Goal: Task Accomplishment & Management: Manage account settings

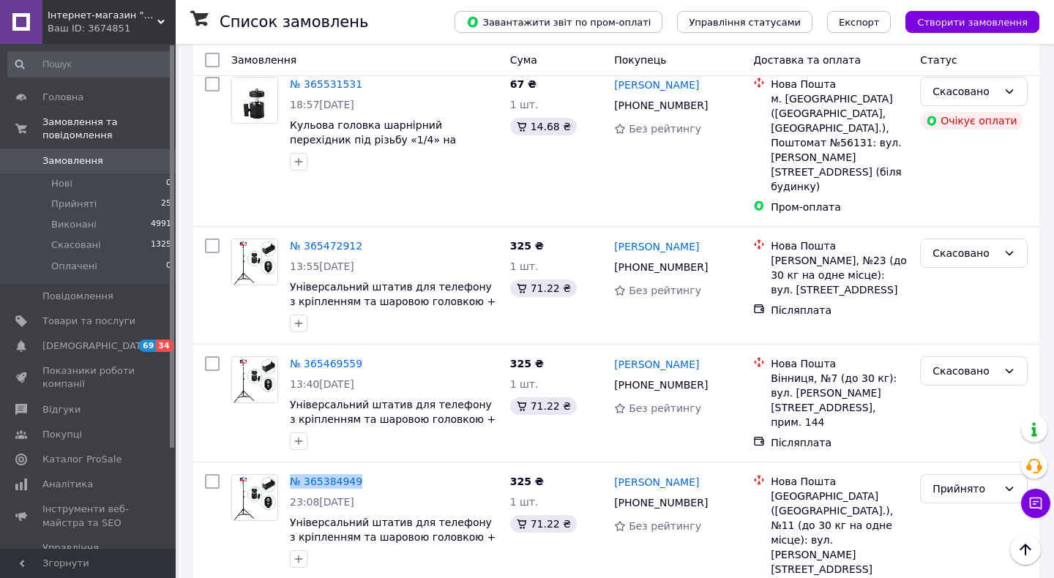
scroll to position [2949, 0]
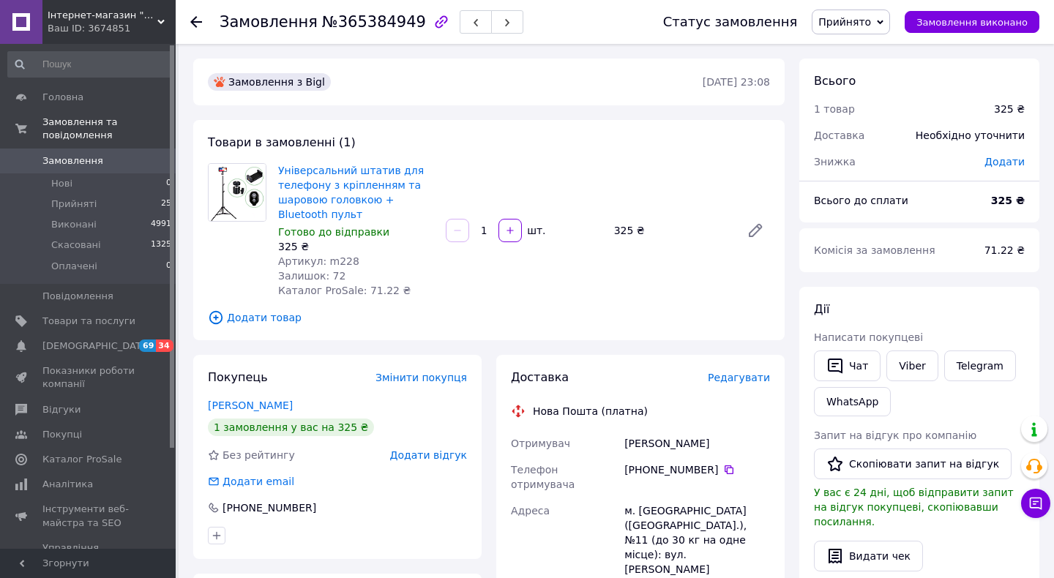
scroll to position [132, 0]
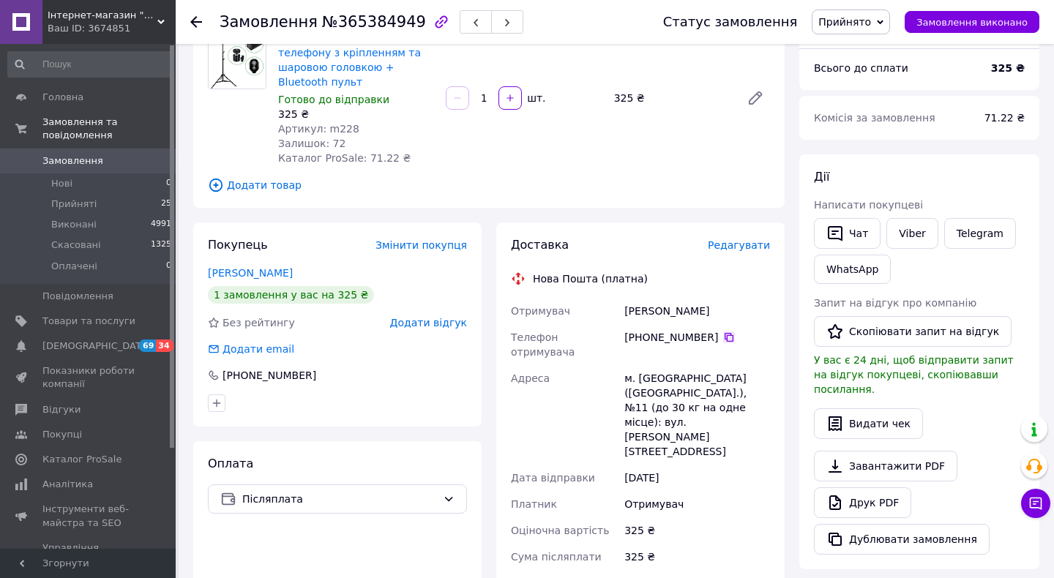
click at [732, 336] on icon at bounding box center [729, 337] width 12 height 12
click at [743, 242] on span "Редагувати" at bounding box center [739, 245] width 62 height 12
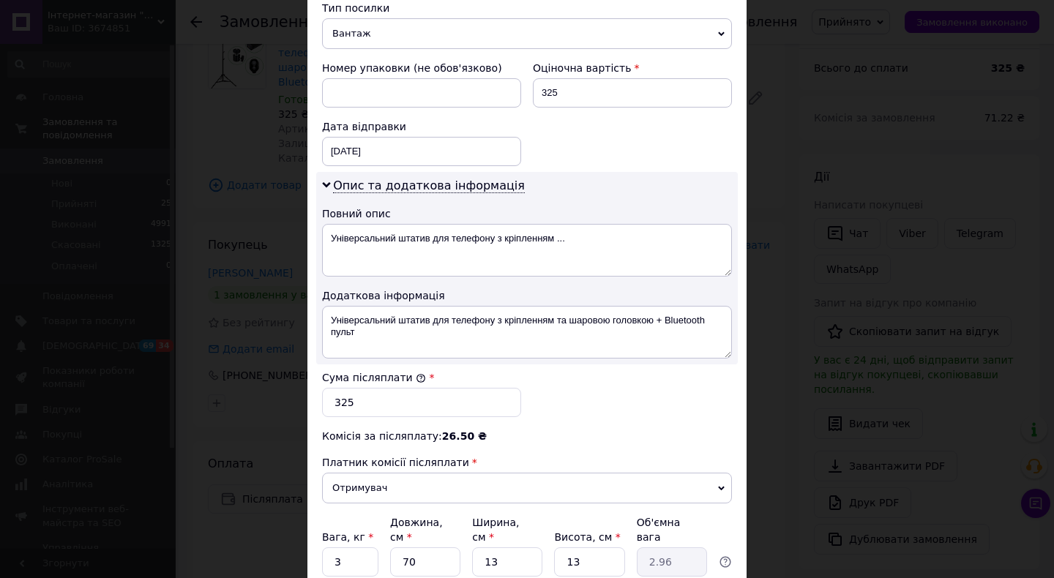
scroll to position [732, 0]
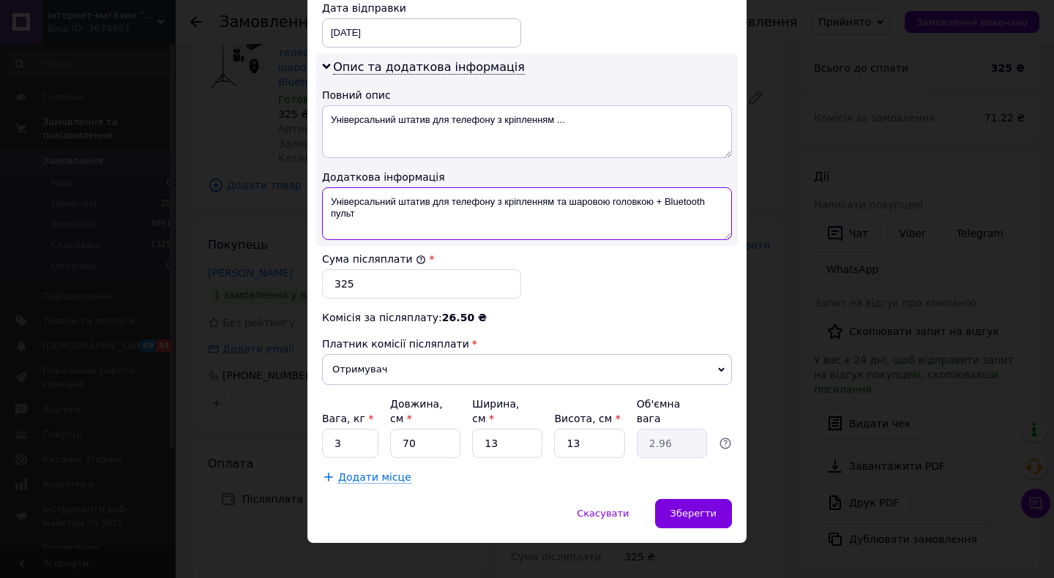
drag, startPoint x: 652, startPoint y: 186, endPoint x: 327, endPoint y: 185, distance: 324.9
click at [327, 187] on textarea "Універсальний штатив для телефону з кріпленням та шаровою головкою + Bluetooth …" at bounding box center [527, 213] width 410 height 53
paste textarea "S штатив з кріпленням та шаров"
type textarea "S штатив з кріпленням та шаровою + Bluetooth пульт"
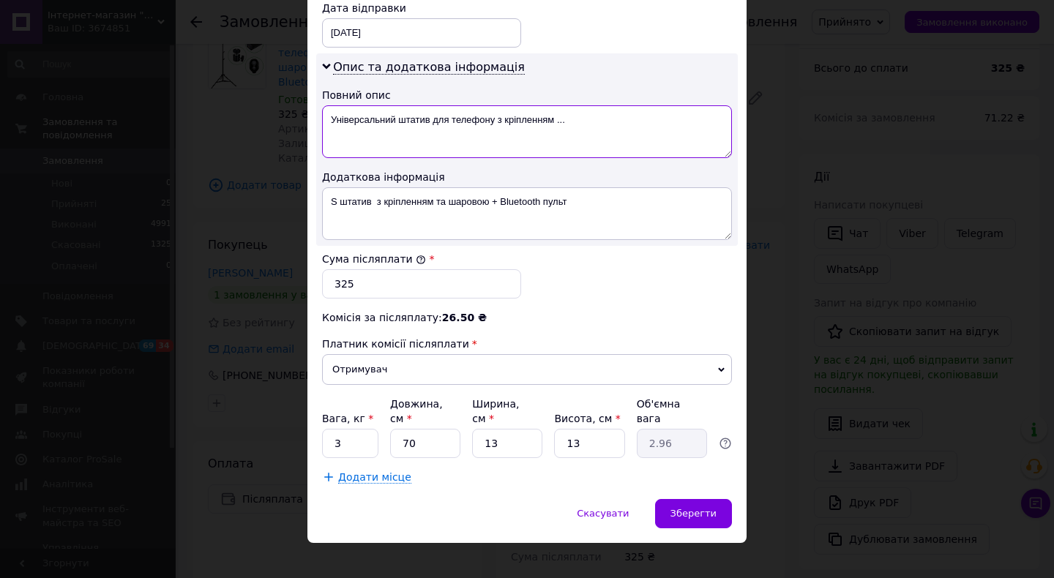
click at [430, 121] on textarea "Універсальний штатив для телефону з кріпленням ..." at bounding box center [527, 131] width 410 height 53
paste textarea "S штатив з кріпленням та шаровою + Bluetooth пуль"
type textarea "S штатив з кріпленням та шаровою + Bluetooth пуль"
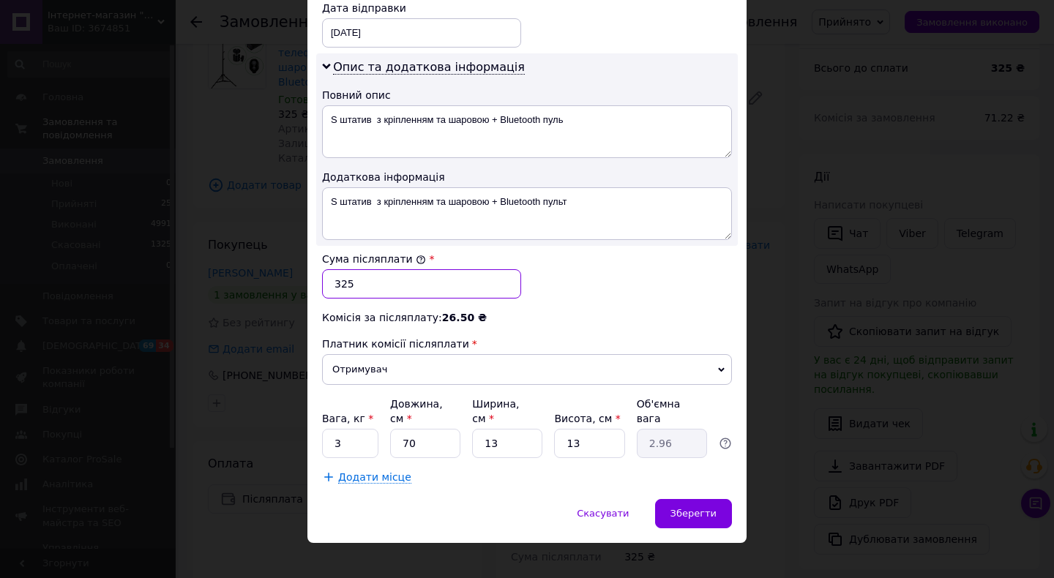
click at [338, 270] on input "325" at bounding box center [421, 283] width 199 height 29
type input "225"
click at [692, 504] on div "Зберегти" at bounding box center [693, 513] width 77 height 29
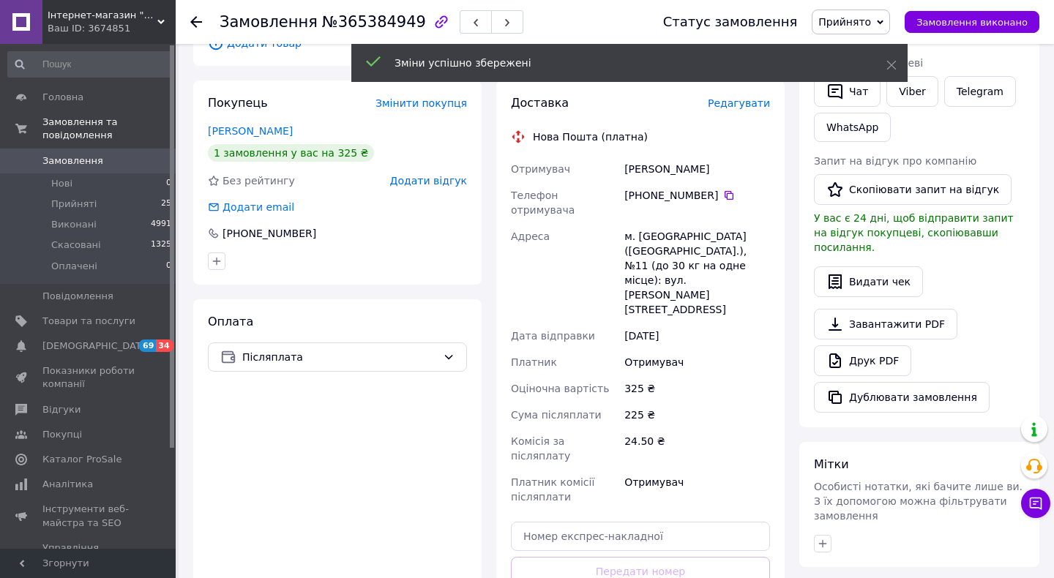
scroll to position [313, 0]
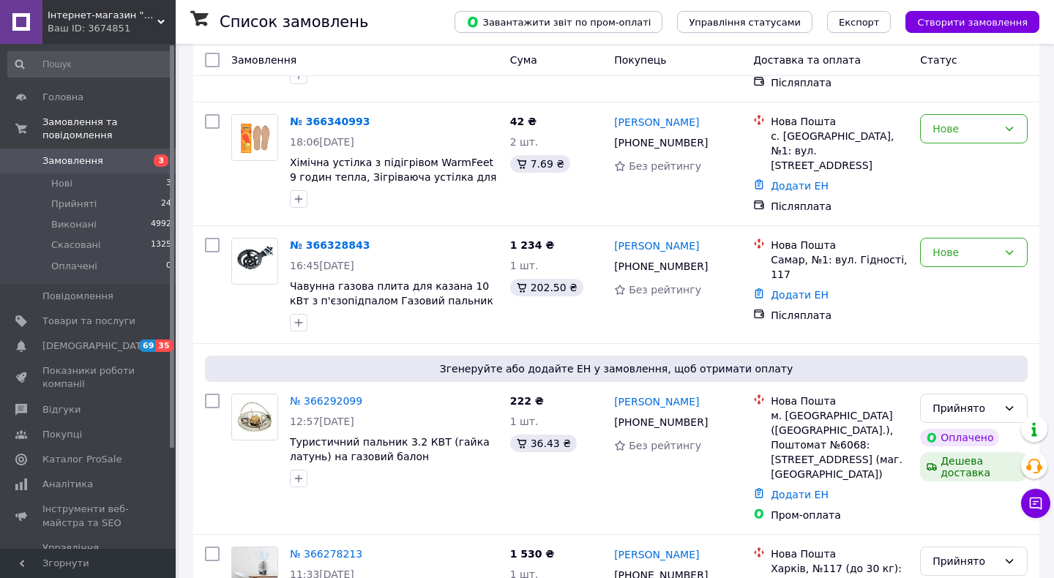
scroll to position [317, 0]
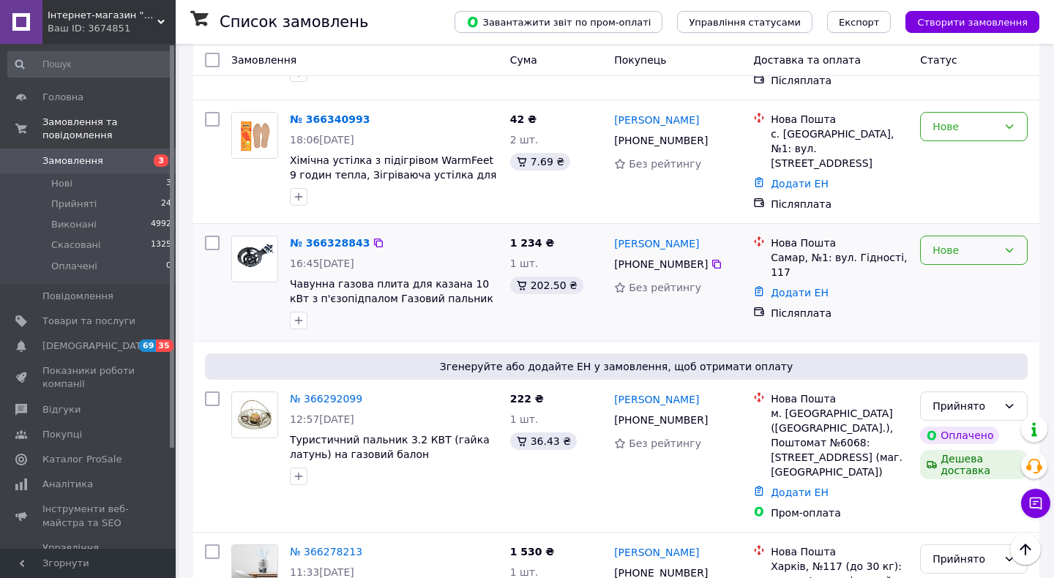
click at [982, 247] on div "Нове" at bounding box center [964, 250] width 65 height 16
click at [978, 273] on li "Прийнято" at bounding box center [974, 270] width 106 height 26
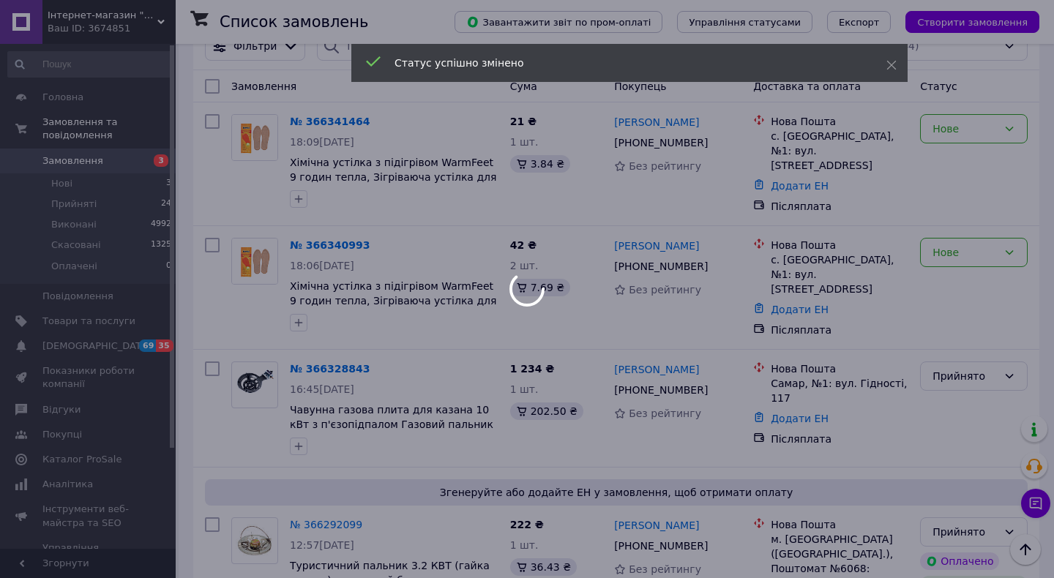
scroll to position [183, 0]
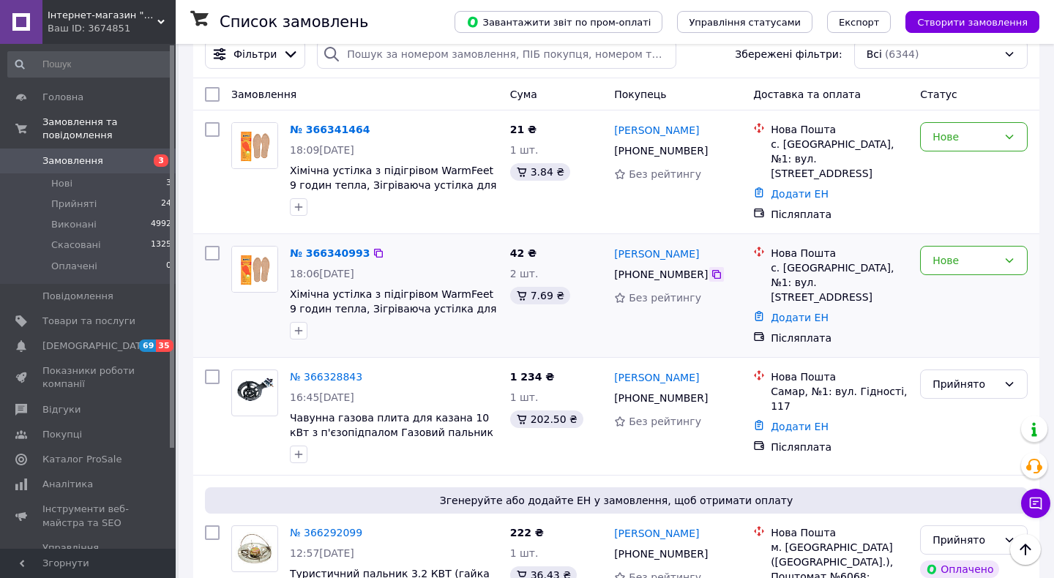
click at [716, 269] on icon at bounding box center [717, 275] width 12 height 12
click at [712, 271] on icon at bounding box center [716, 274] width 9 height 9
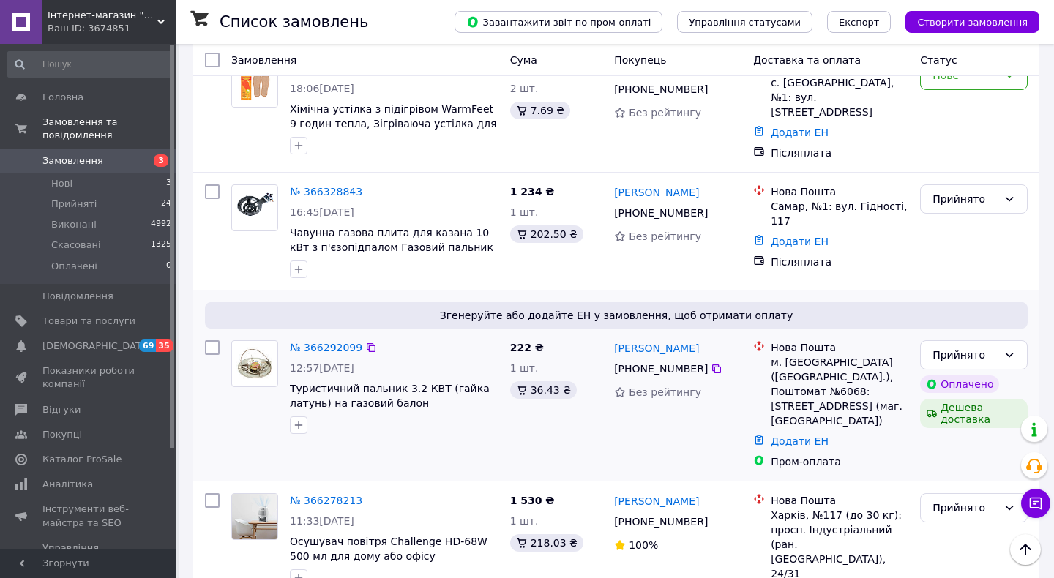
scroll to position [383, 0]
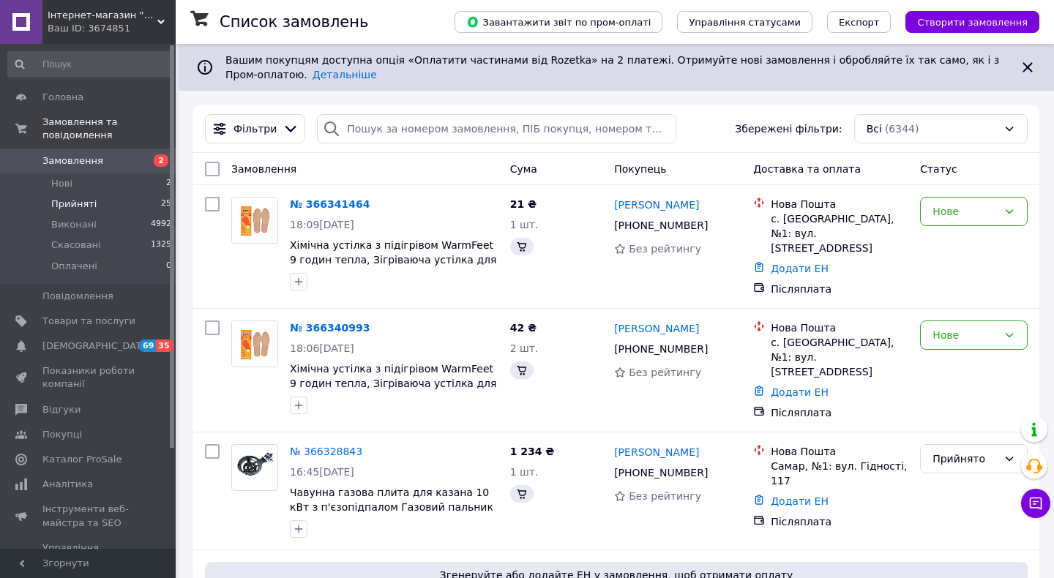
click at [83, 206] on span "Прийняті" at bounding box center [73, 204] width 45 height 13
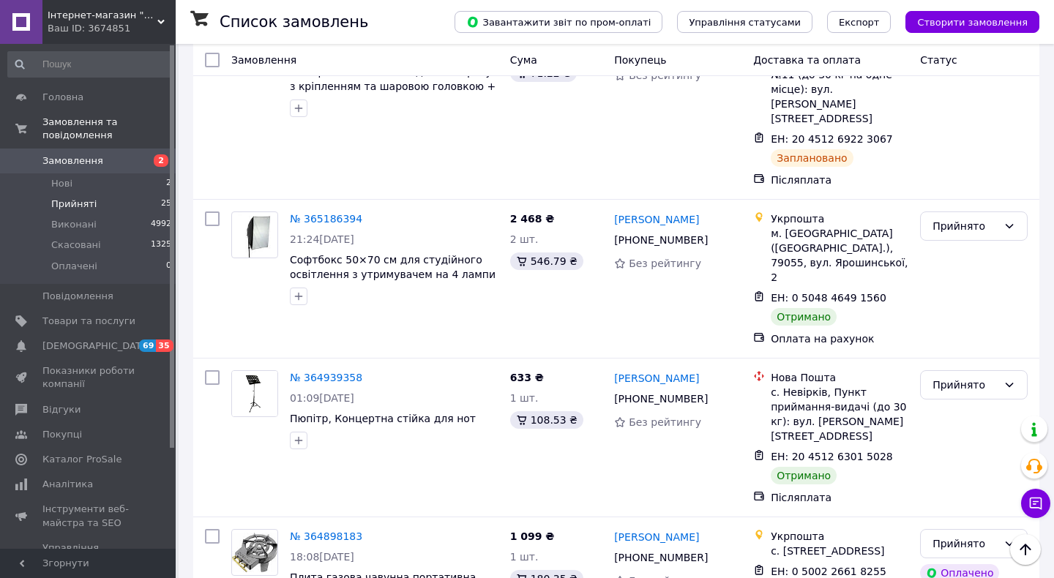
scroll to position [2402, 0]
click at [941, 378] on div "Прийнято" at bounding box center [964, 386] width 65 height 16
click at [949, 227] on li "Виконано" at bounding box center [974, 227] width 106 height 26
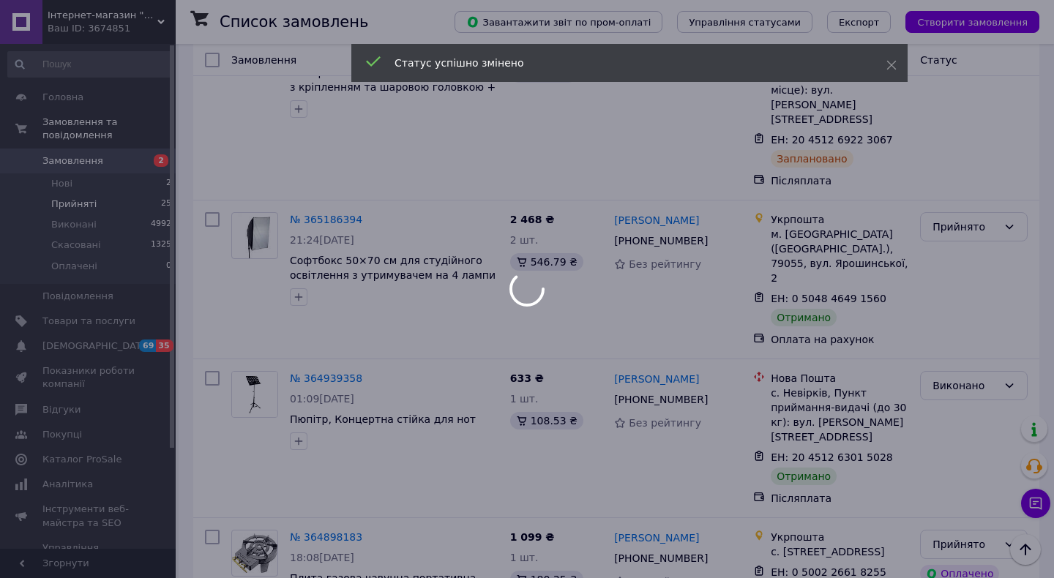
scroll to position [2276, 0]
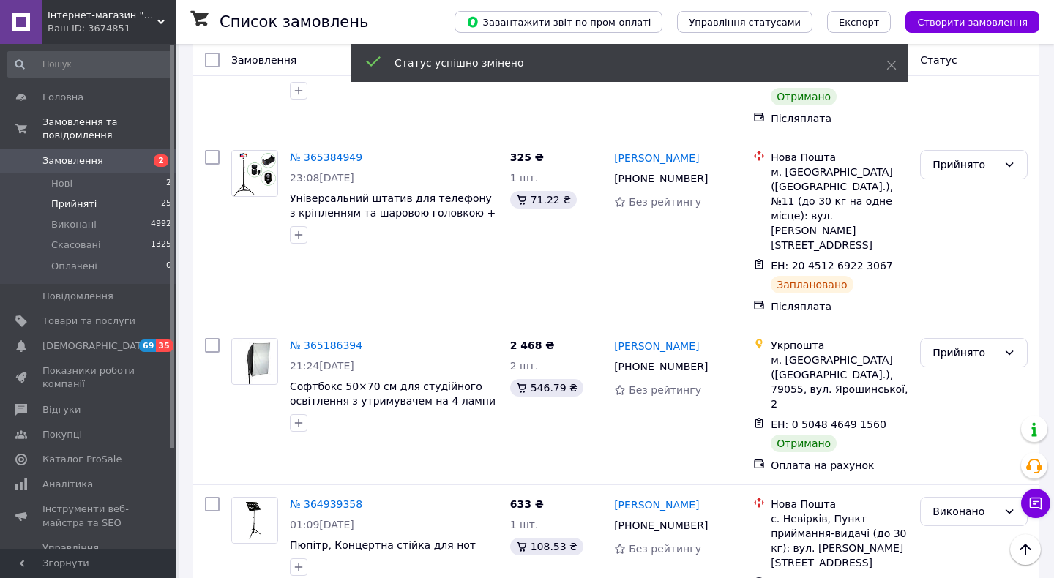
click at [945, 345] on div "Прийнято" at bounding box center [964, 353] width 65 height 16
click at [952, 222] on li "Виконано" at bounding box center [974, 223] width 106 height 26
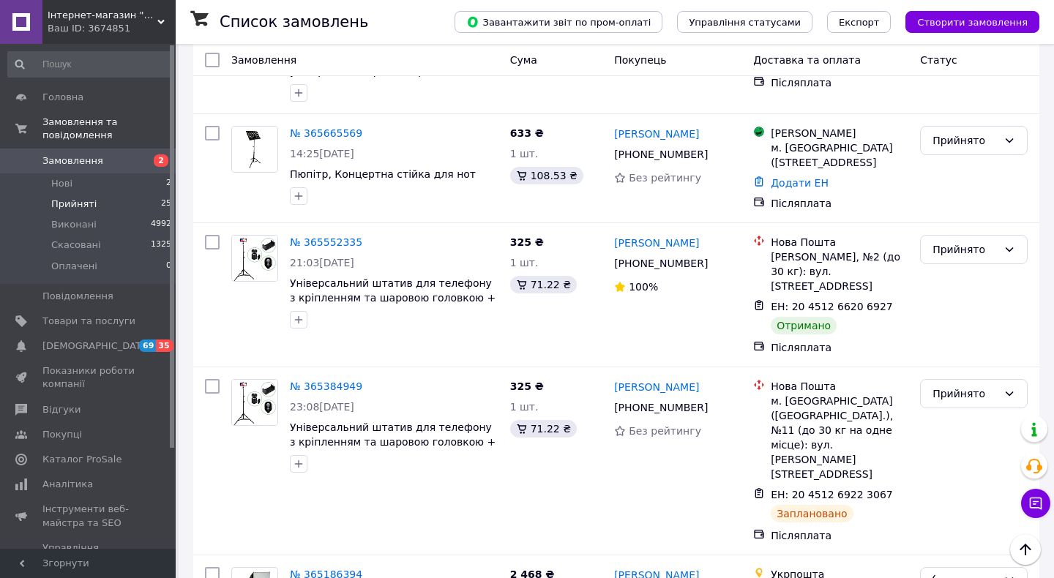
scroll to position [2047, 0]
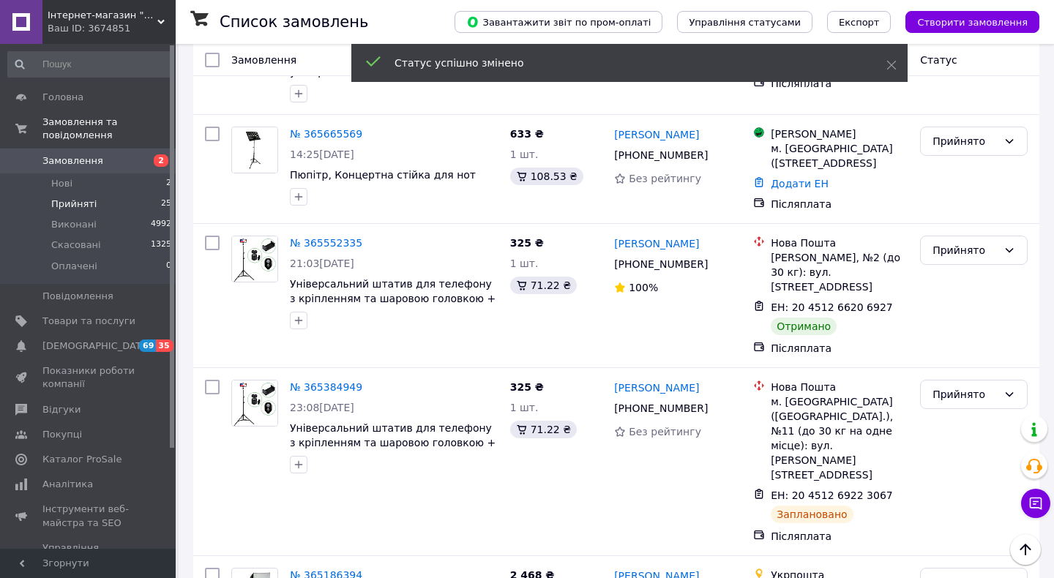
click at [948, 242] on div "Прийнято" at bounding box center [964, 250] width 65 height 16
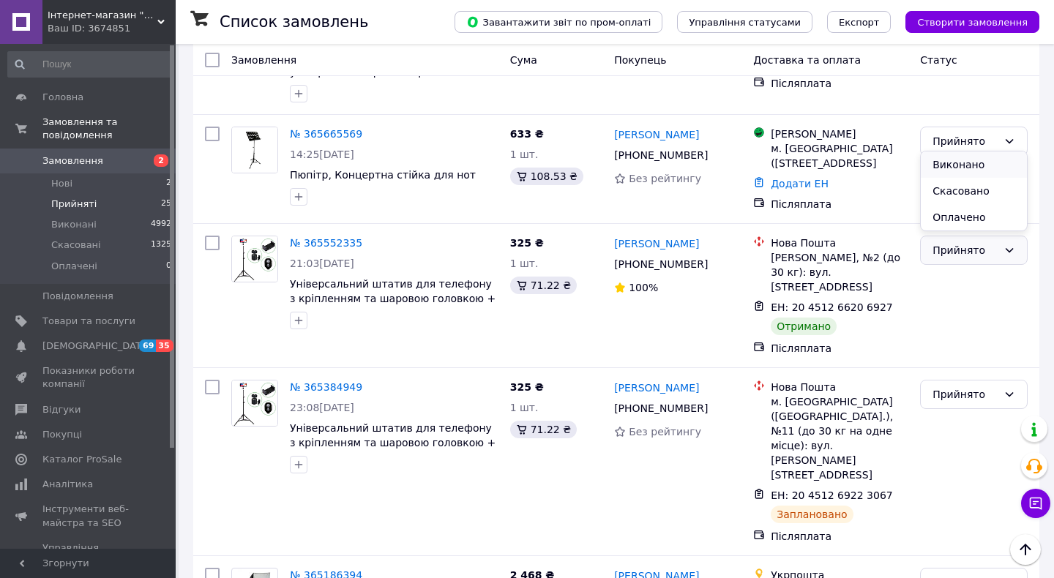
click at [956, 162] on li "Виконано" at bounding box center [974, 164] width 106 height 26
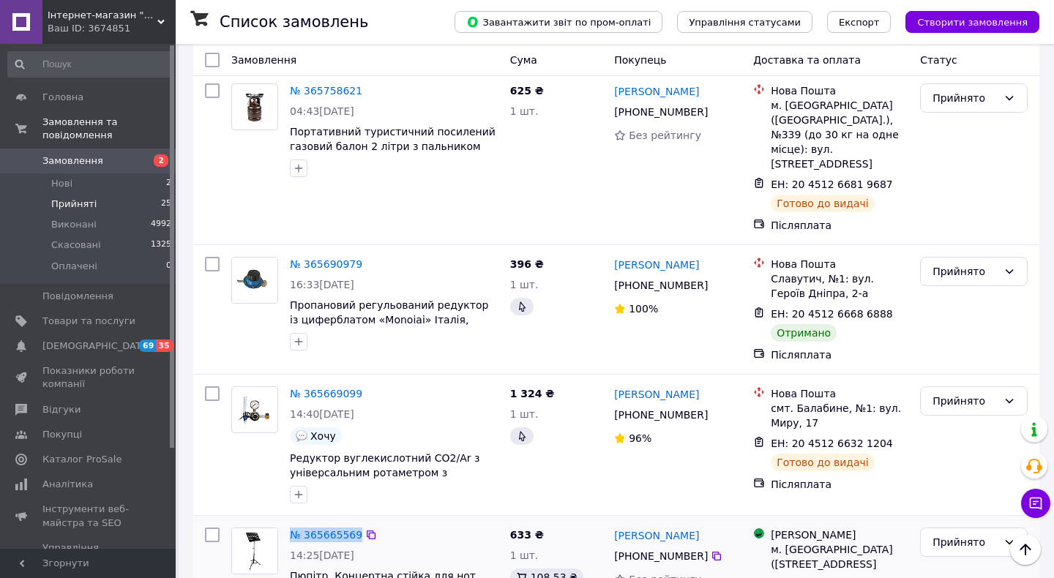
scroll to position [1574, 0]
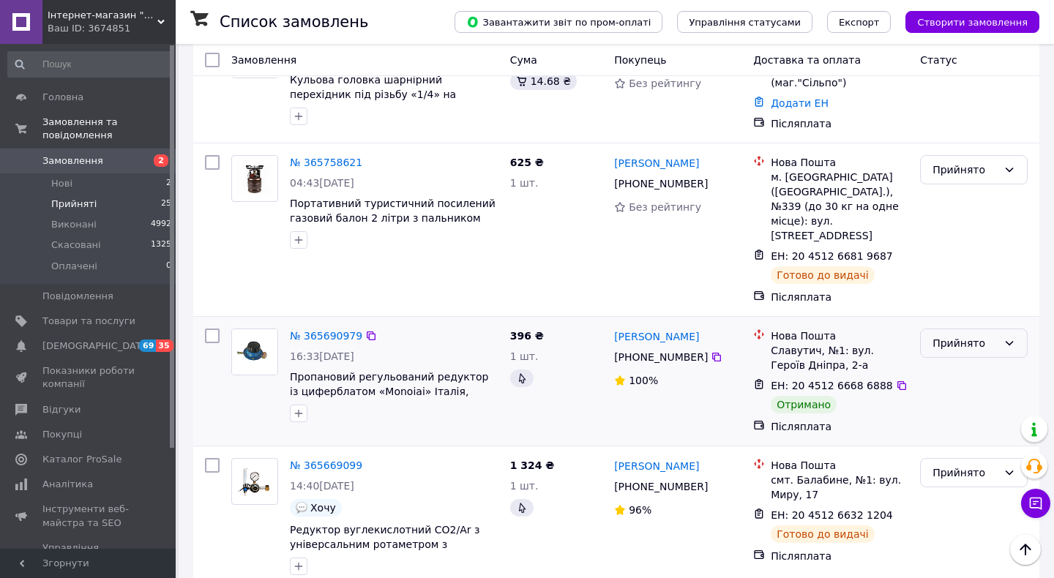
click at [934, 335] on div "Прийнято" at bounding box center [964, 343] width 65 height 16
click at [948, 249] on li "Виконано" at bounding box center [974, 243] width 106 height 26
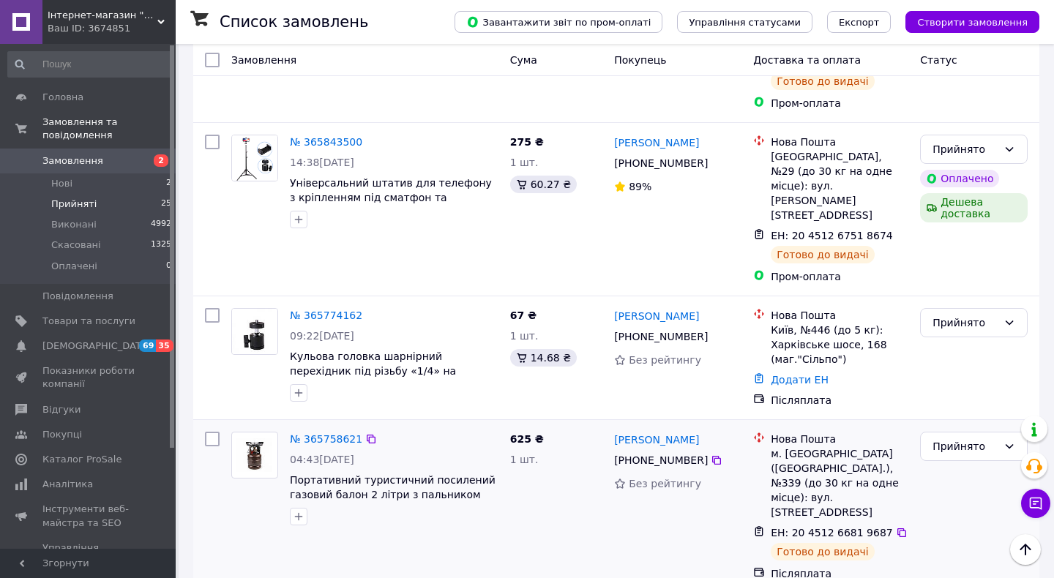
scroll to position [1286, 0]
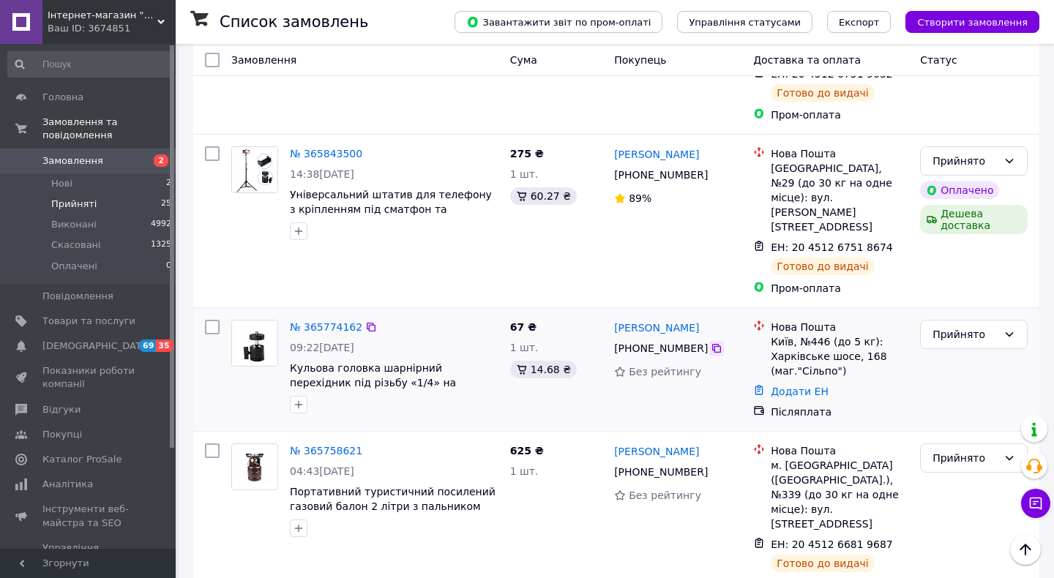
click at [716, 342] on icon at bounding box center [717, 348] width 12 height 12
click at [953, 326] on div "Прийнято" at bounding box center [964, 334] width 65 height 16
click at [953, 292] on li "Скасовано" at bounding box center [974, 290] width 106 height 26
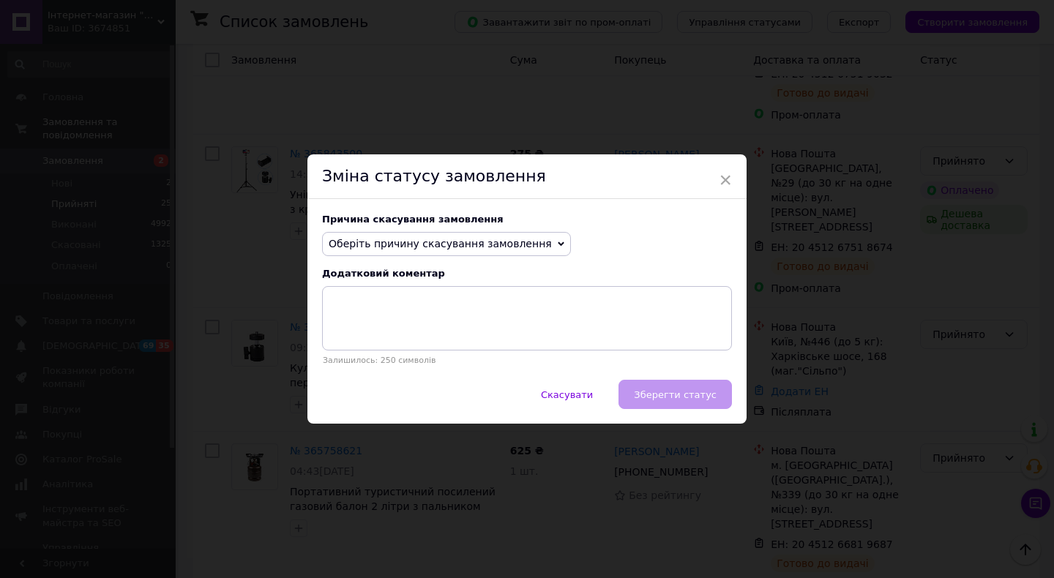
click at [424, 250] on span "Оберіть причину скасування замовлення" at bounding box center [446, 244] width 249 height 25
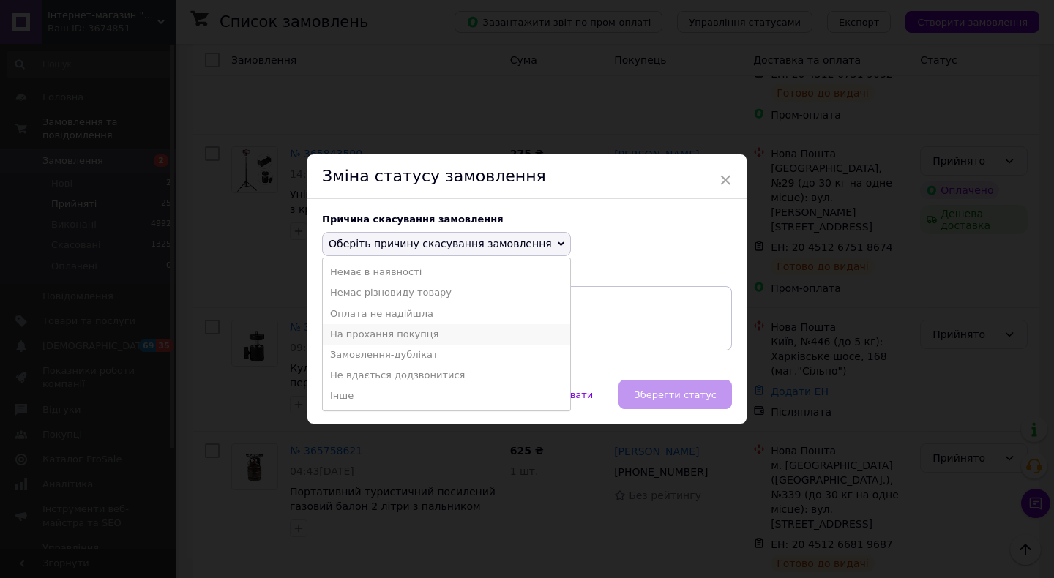
click at [434, 338] on li "На прохання покупця" at bounding box center [446, 334] width 247 height 20
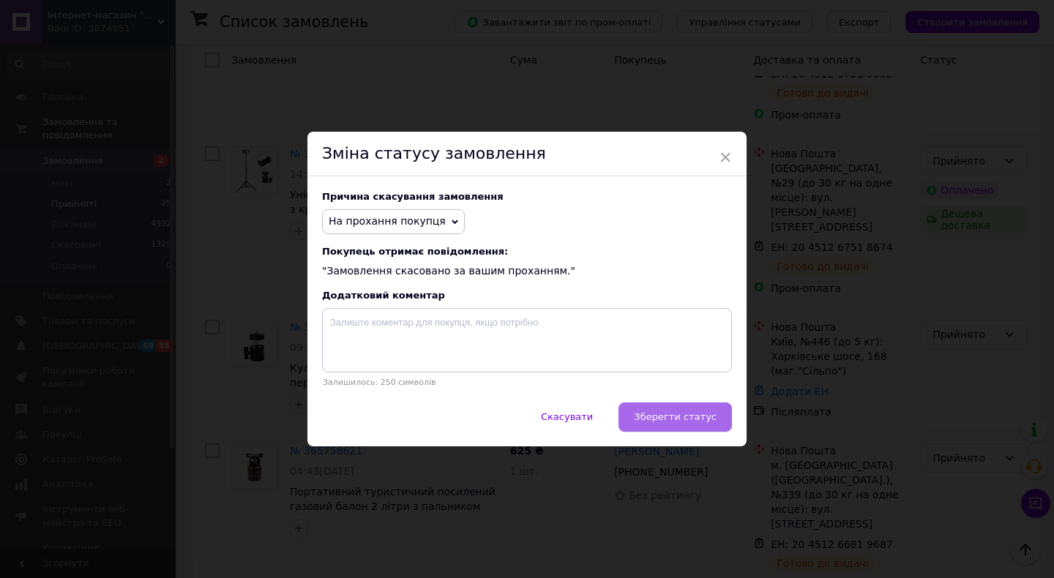
click at [691, 418] on span "Зберегти статус" at bounding box center [675, 416] width 83 height 11
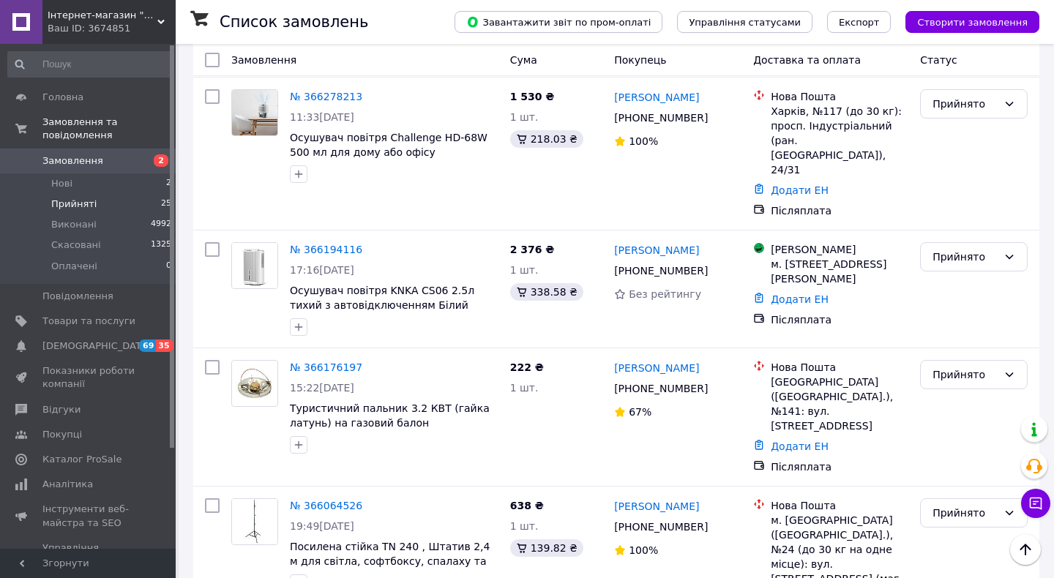
scroll to position [558, 0]
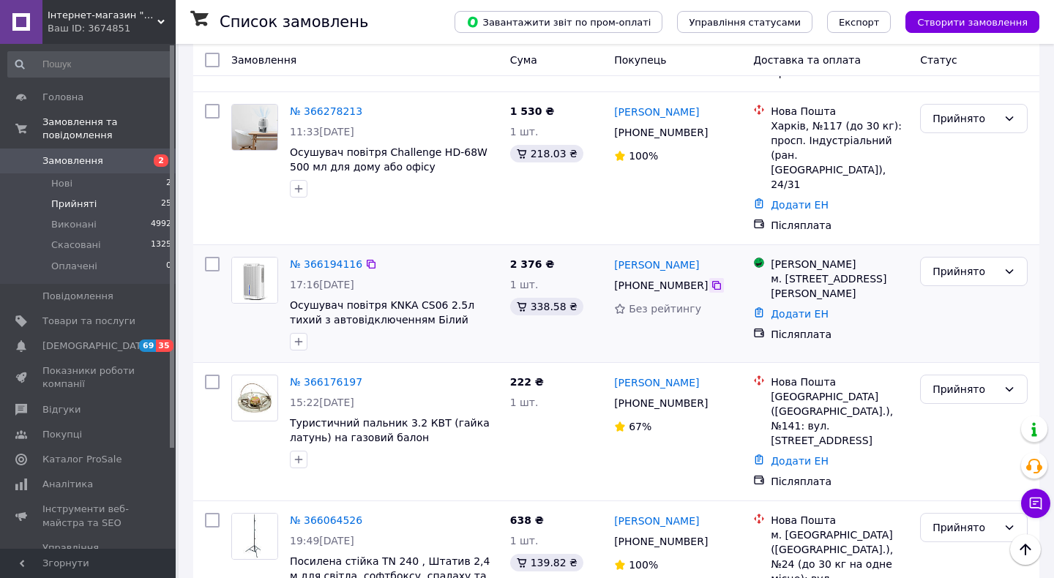
click at [713, 281] on icon at bounding box center [716, 285] width 9 height 9
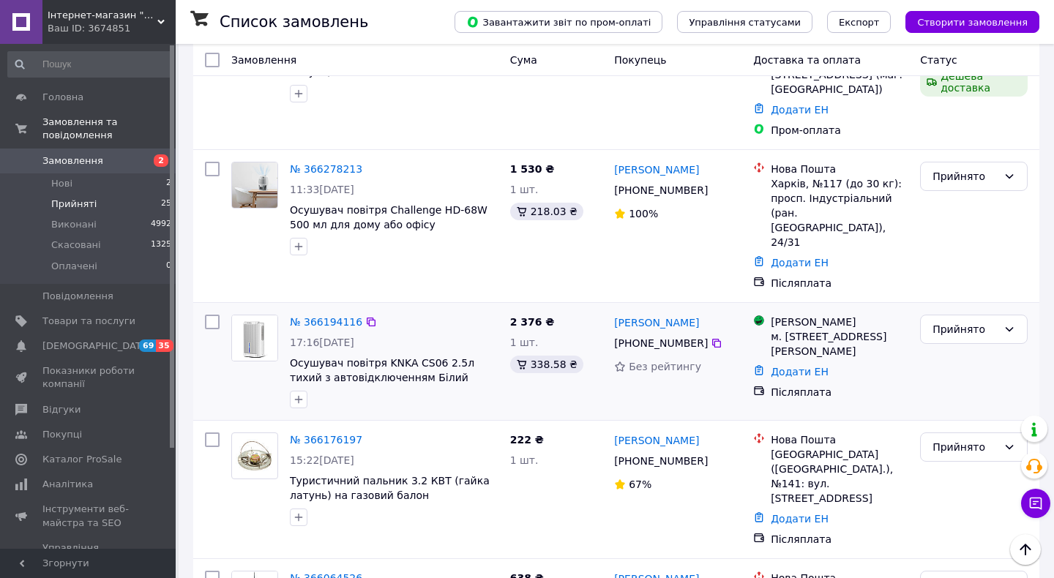
scroll to position [499, 0]
click at [715, 185] on icon at bounding box center [717, 191] width 12 height 12
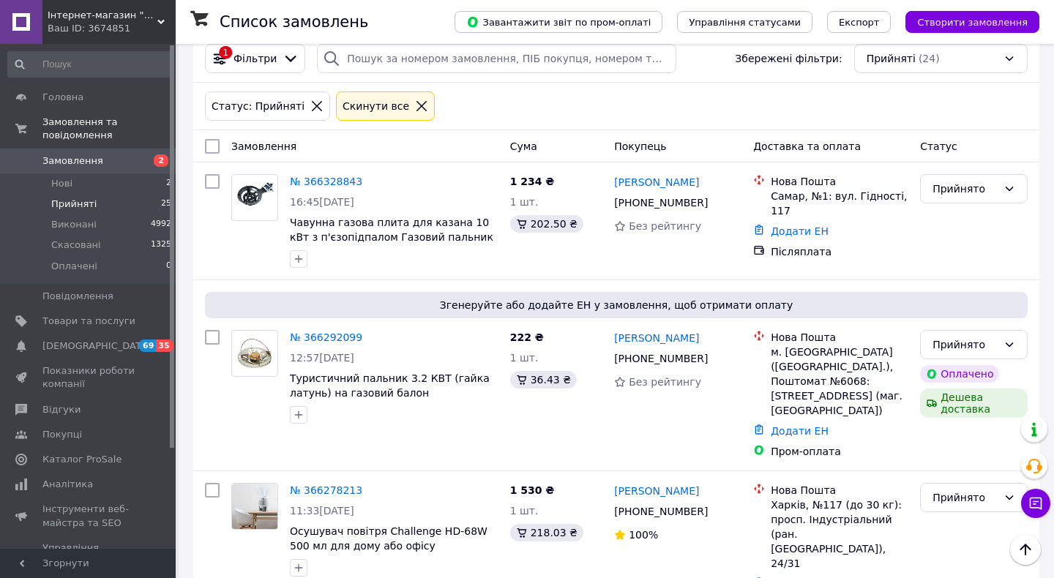
scroll to position [177, 0]
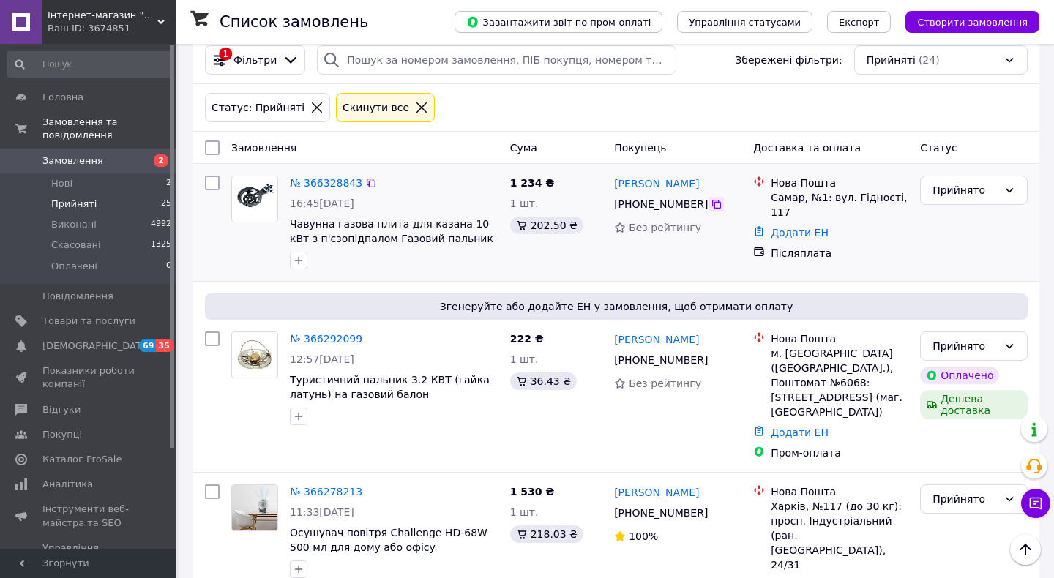
click at [713, 203] on icon at bounding box center [717, 204] width 12 height 12
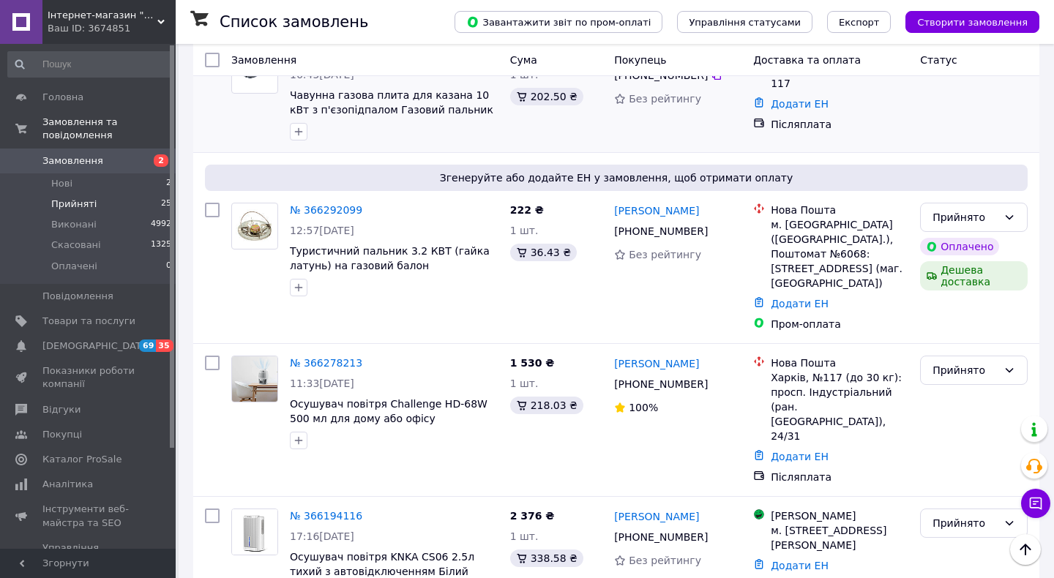
scroll to position [321, 0]
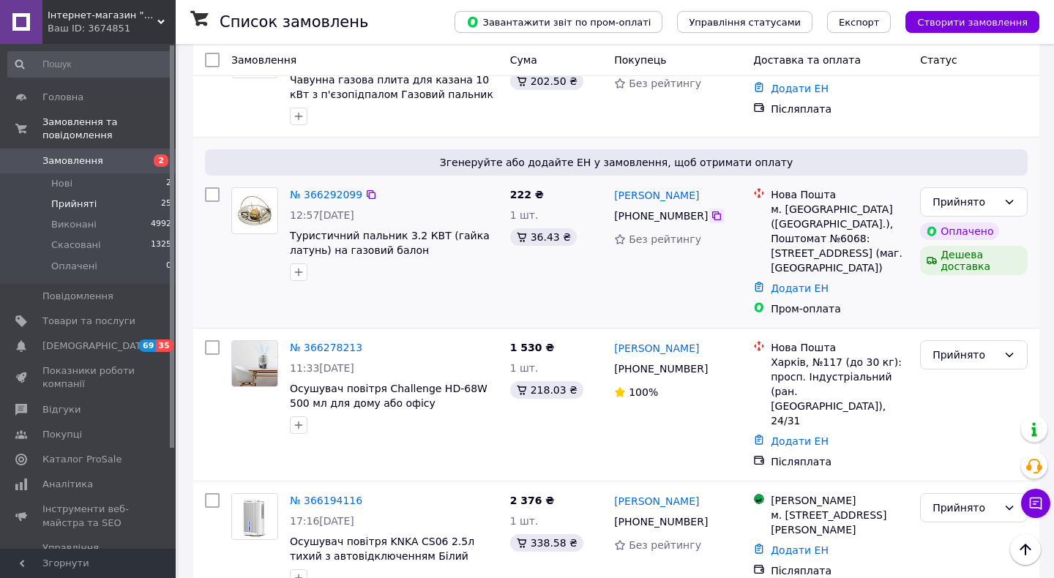
click at [716, 218] on icon at bounding box center [717, 216] width 12 height 12
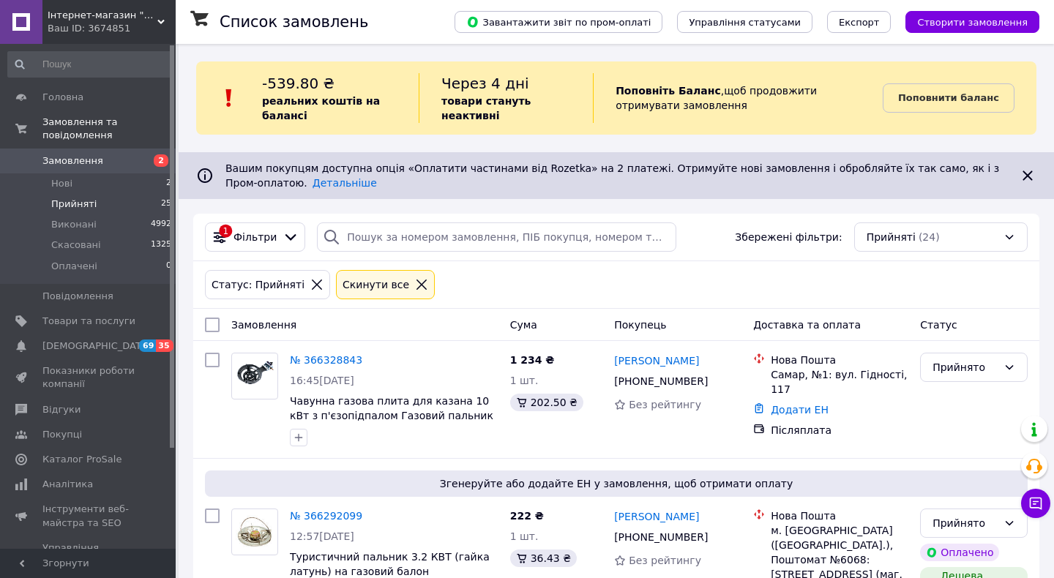
click at [415, 285] on icon at bounding box center [421, 284] width 13 height 13
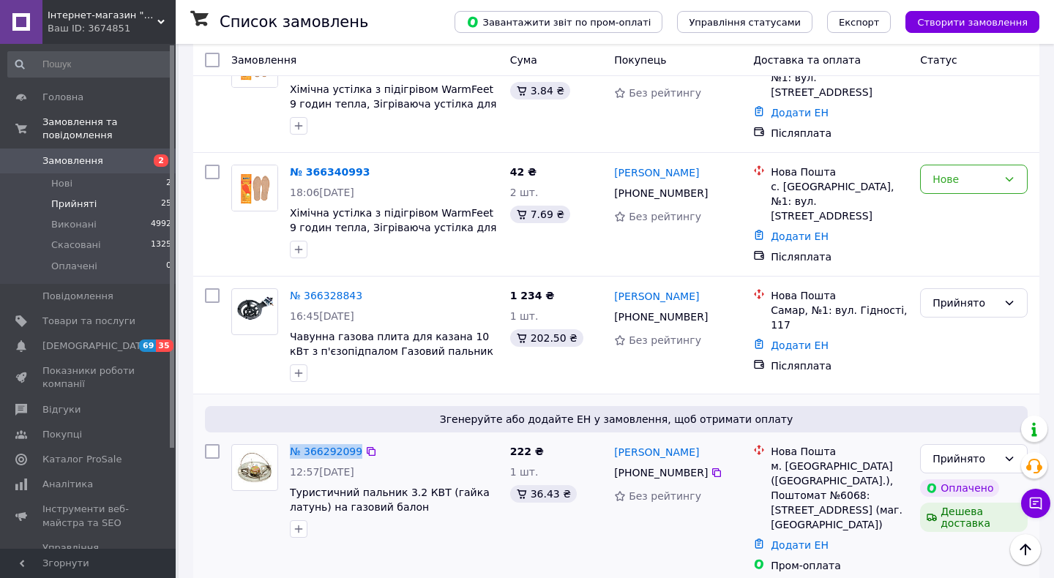
scroll to position [261, 0]
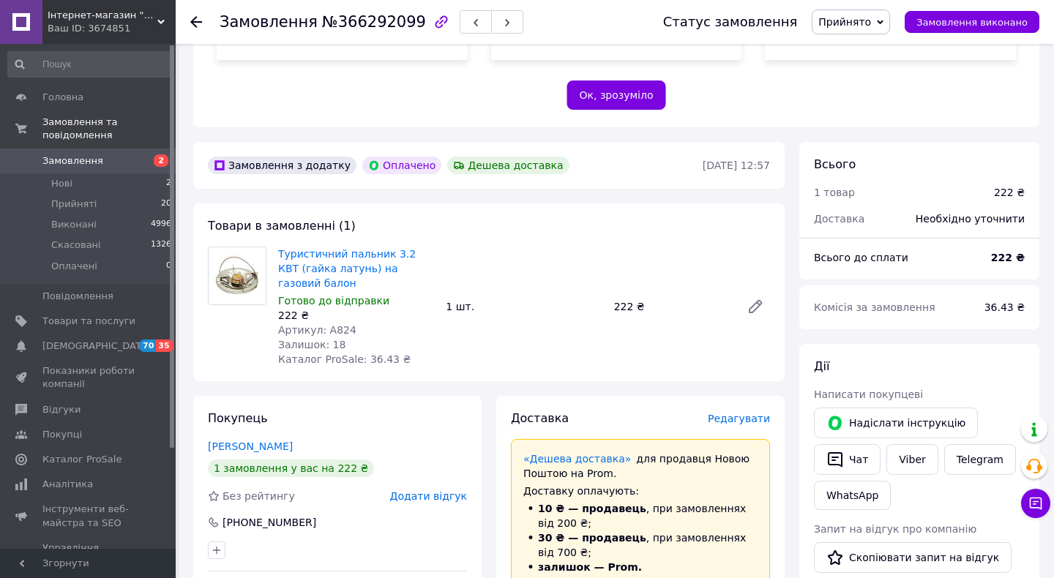
scroll to position [349, 0]
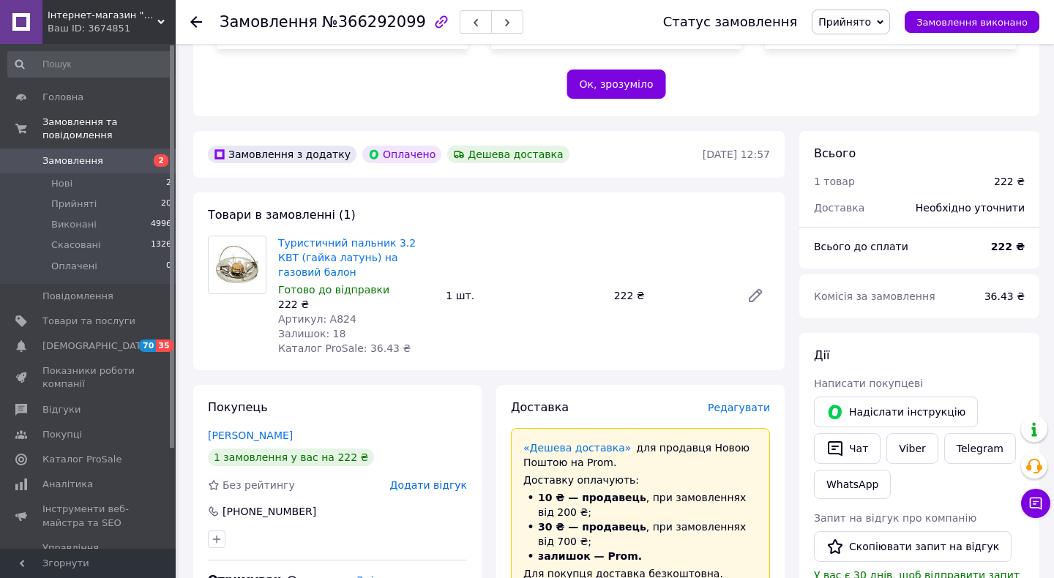
click at [748, 402] on span "Редагувати" at bounding box center [739, 408] width 62 height 12
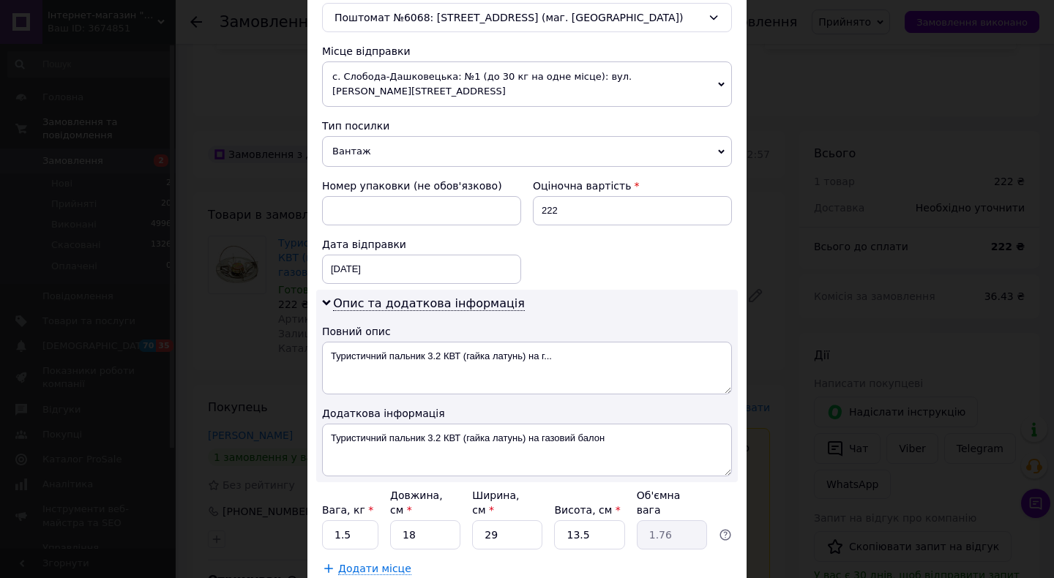
scroll to position [587, 0]
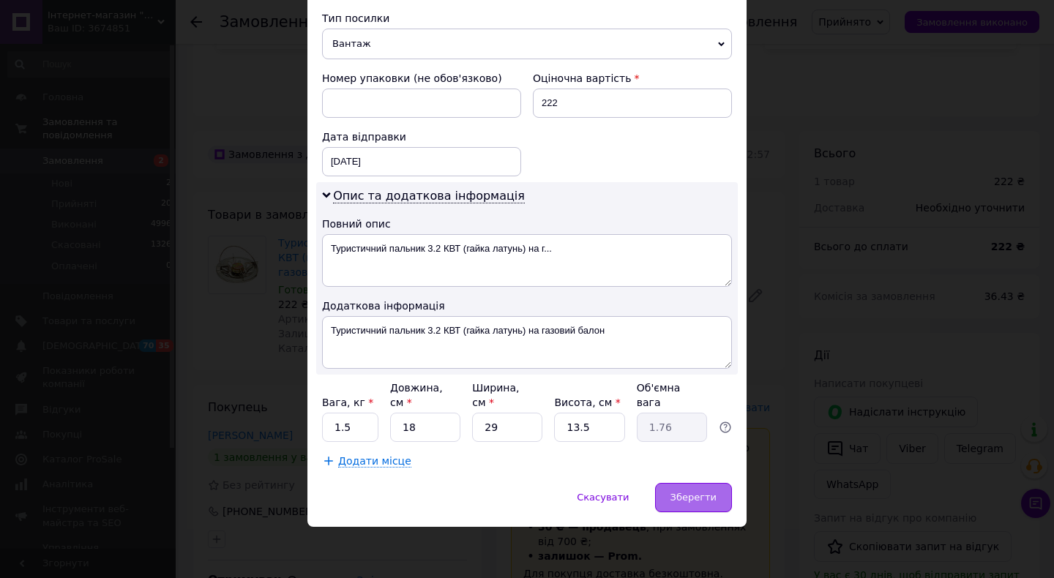
click at [694, 501] on span "Зберегти" at bounding box center [693, 497] width 46 height 11
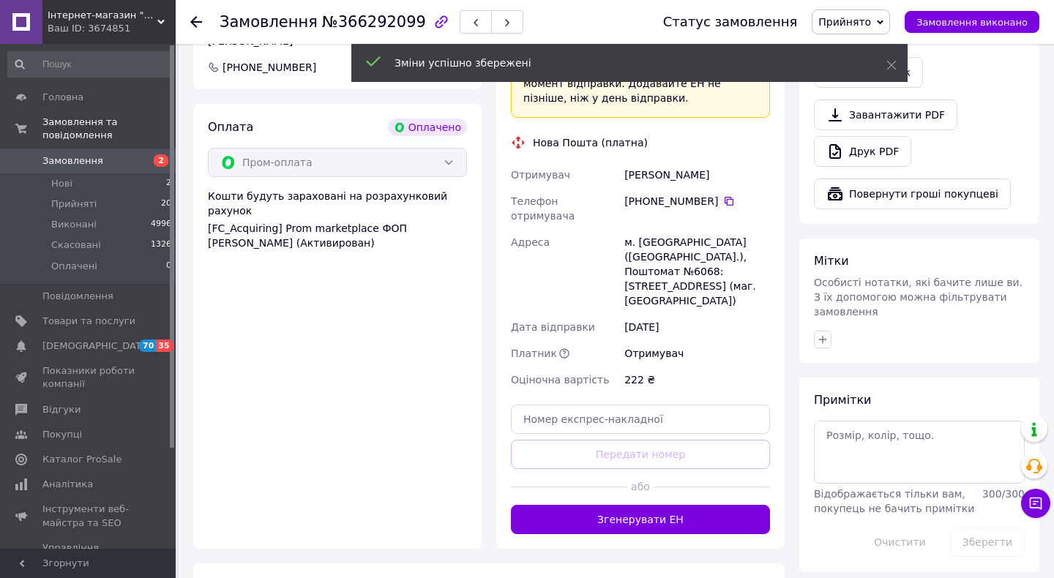
scroll to position [937, 0]
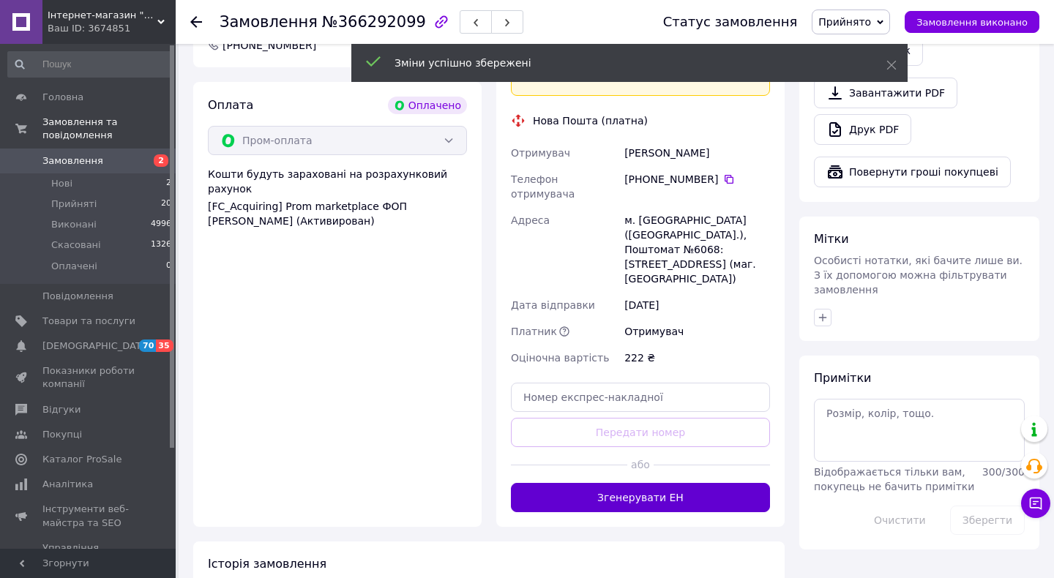
click at [630, 483] on button "Згенерувати ЕН" at bounding box center [640, 497] width 259 height 29
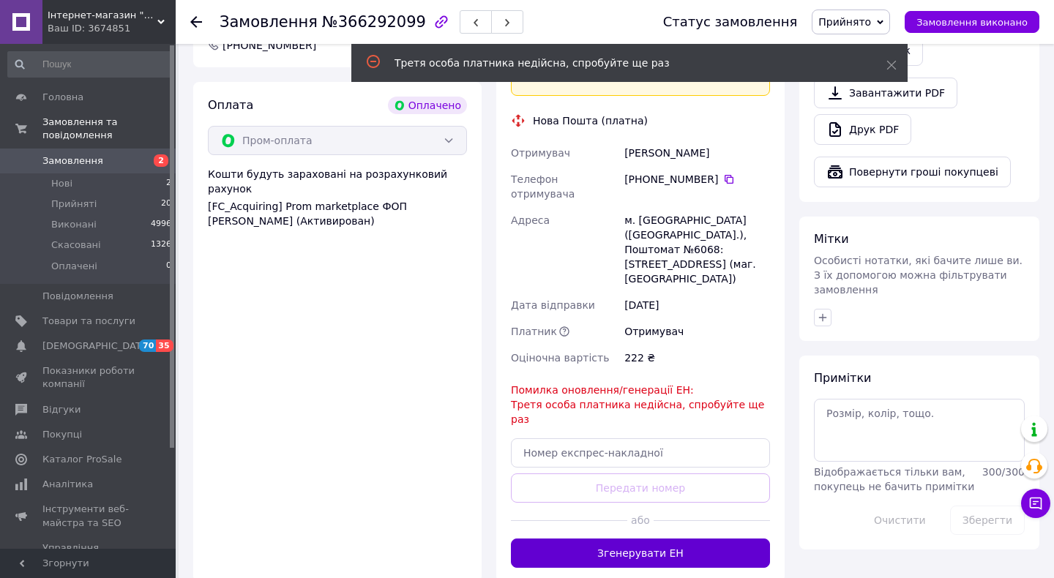
click at [640, 539] on button "Згенерувати ЕН" at bounding box center [640, 553] width 259 height 29
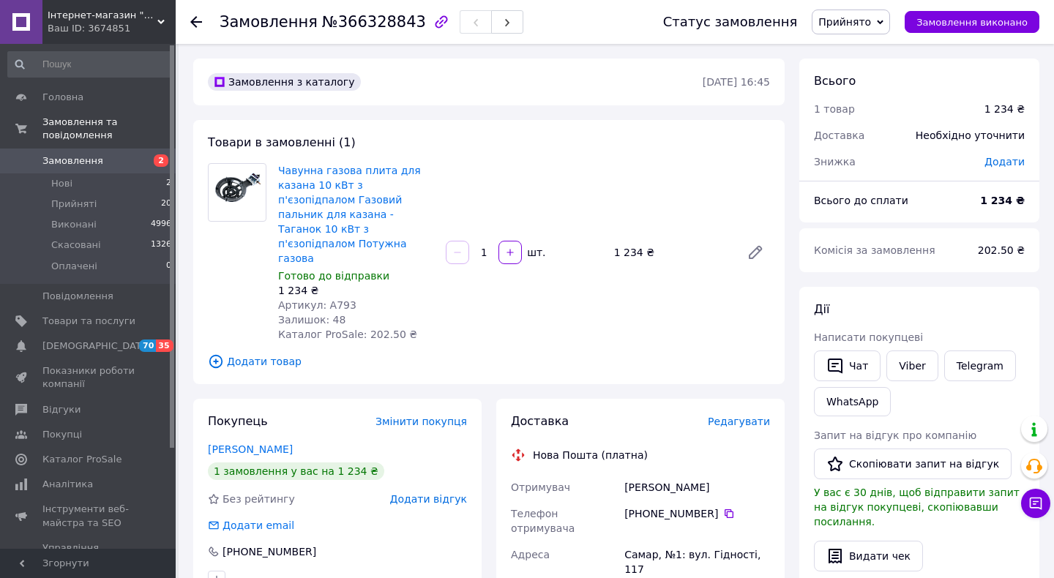
click at [739, 414] on div "Редагувати" at bounding box center [739, 421] width 62 height 15
click at [759, 416] on span "Редагувати" at bounding box center [739, 422] width 62 height 12
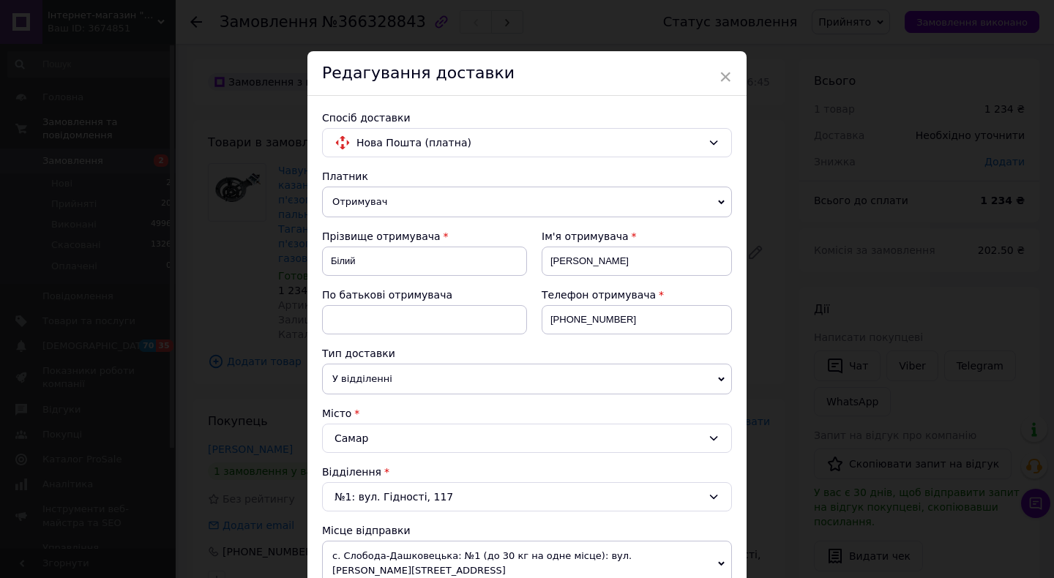
scroll to position [732, 0]
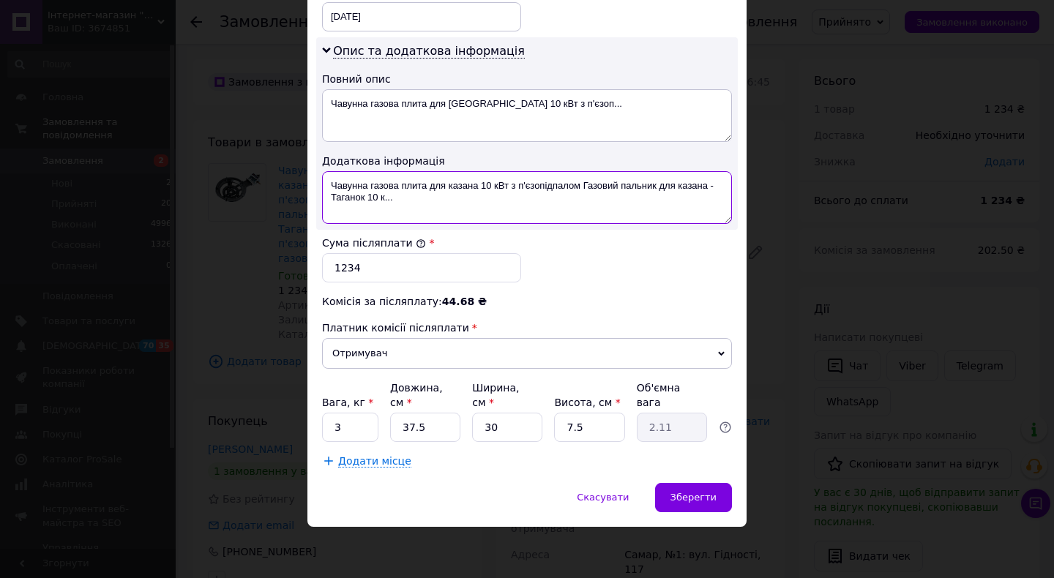
click at [525, 187] on textarea "Чавунна газова плита для казана 10 кВт з п'єзопідпалом Газовий пальник для каза…" at bounding box center [527, 197] width 410 height 53
drag, startPoint x: 577, startPoint y: 184, endPoint x: 582, endPoint y: 203, distance: 19.0
click at [582, 203] on textarea "Чавунна газова плита для [GEOGRAPHIC_DATA] 10 кВт з пєзопідпалом Газовий пальни…" at bounding box center [527, 197] width 410 height 53
type textarea "Чавунна газова плита для [GEOGRAPHIC_DATA] 10 кВт з пєзопідпалом"
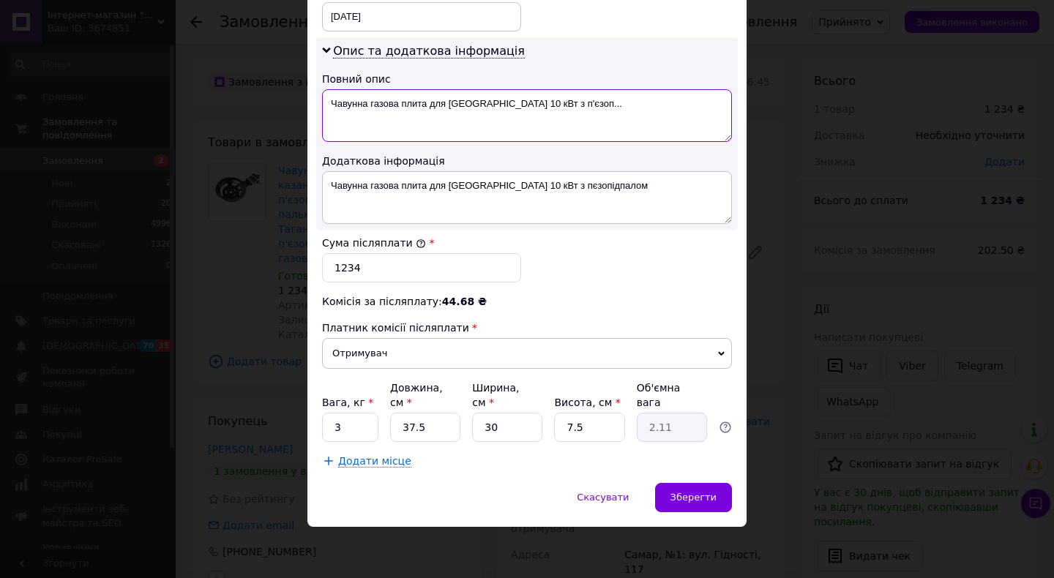
click at [446, 106] on textarea "Чавунна газова плита для [GEOGRAPHIC_DATA] 10 кВт з п'єзоп..." at bounding box center [527, 115] width 410 height 53
paste textarea "єзопідпа"
type textarea "Чавунна газова плита для [GEOGRAPHIC_DATA] 10 кВт з пєзопідпа"
click at [359, 433] on input "3" at bounding box center [350, 427] width 56 height 29
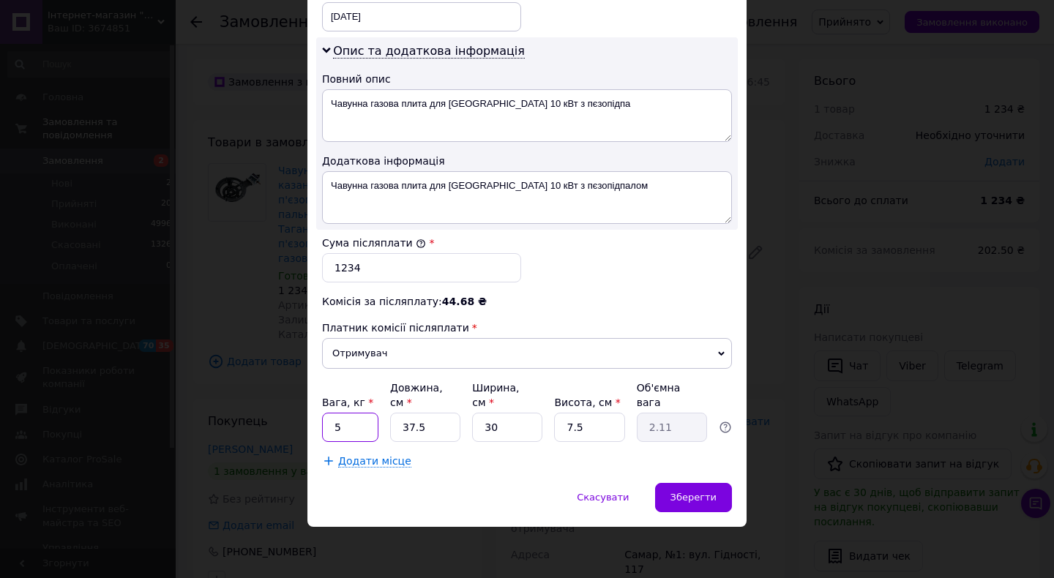
type input "5"
click at [429, 426] on input "37.5" at bounding box center [425, 427] width 70 height 29
type input "5"
type input "0.28"
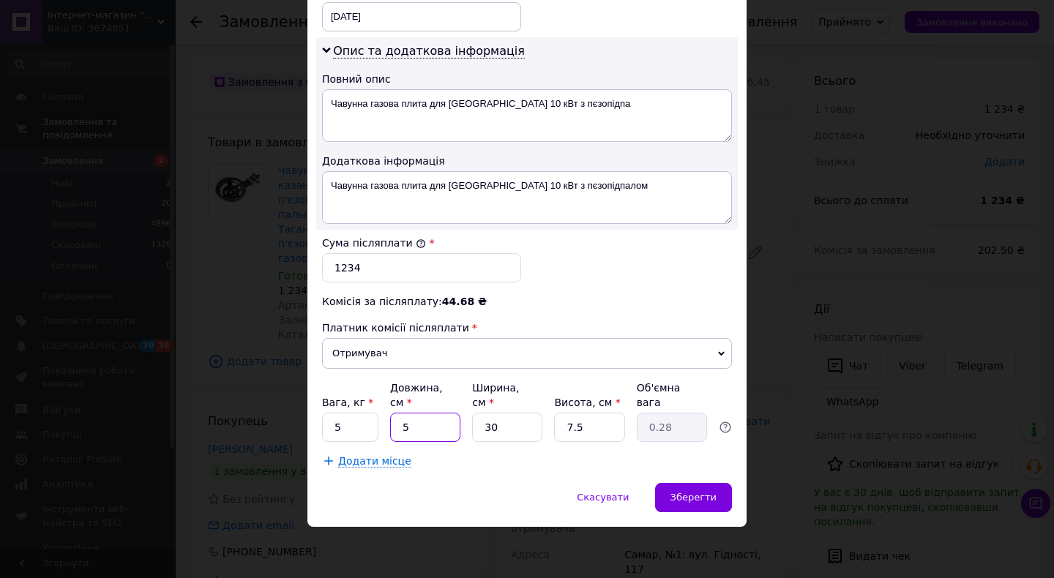
type input "55"
type input "3.09"
type input "55"
click at [511, 430] on input "30" at bounding box center [507, 427] width 70 height 29
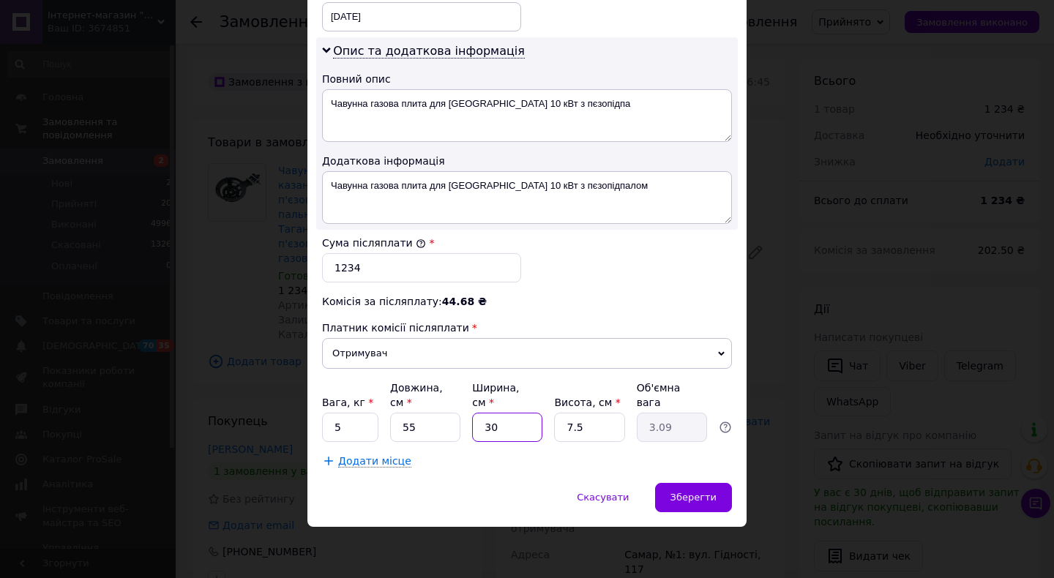
type input "3"
type input "0.31"
type input "35"
type input "3.61"
type input "35"
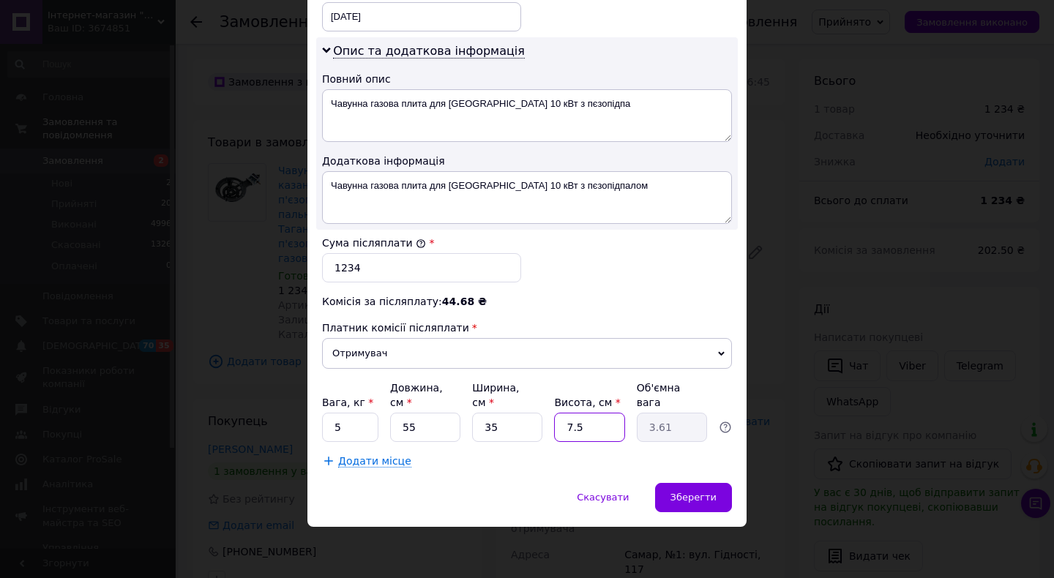
click at [585, 431] on input "7.5" at bounding box center [589, 427] width 70 height 29
type input "1"
type input "0.48"
type input "15"
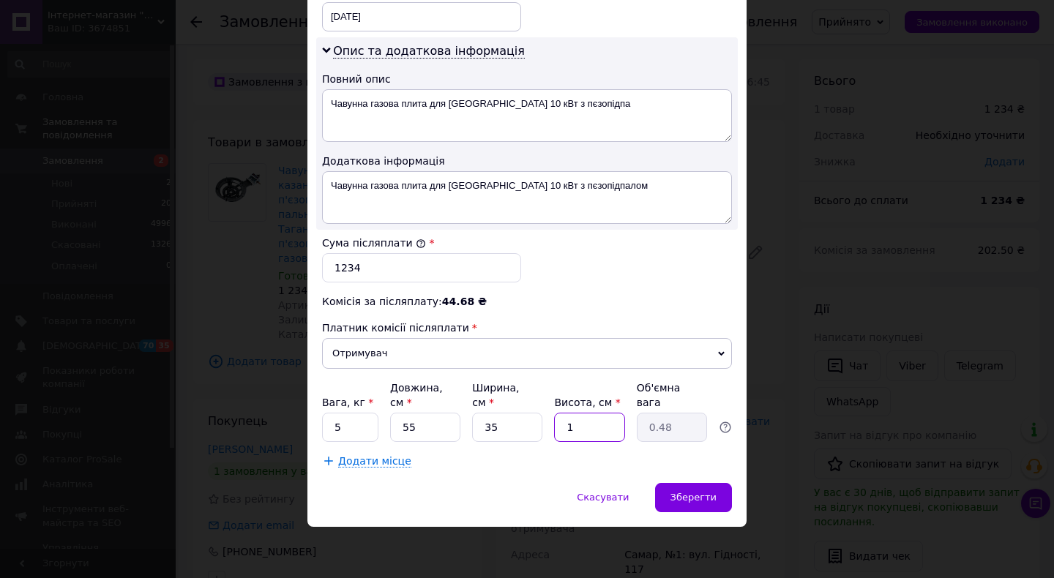
type input "7.22"
type input "1"
type input "0.48"
type input "10"
type input "4.81"
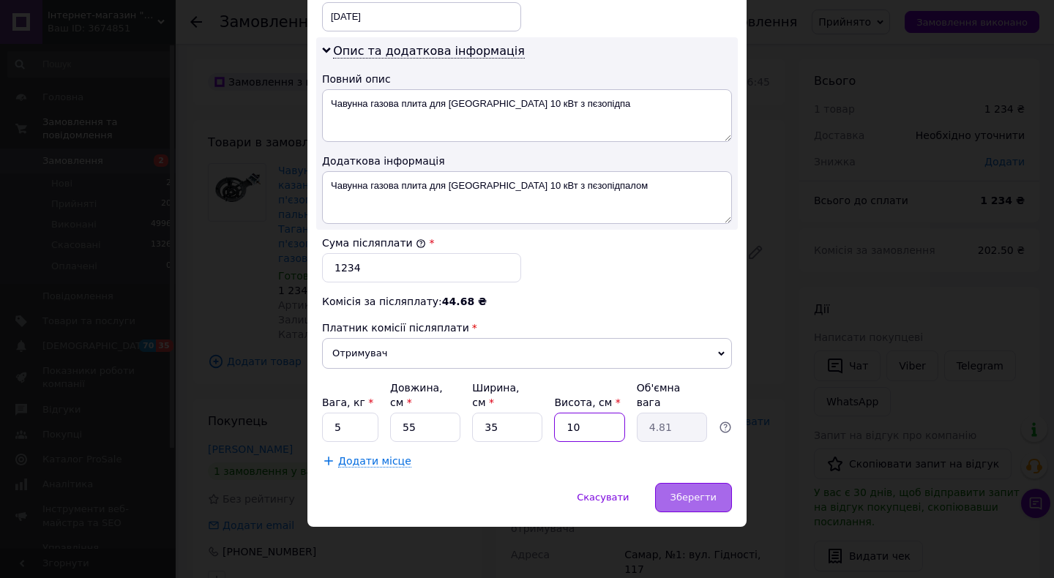
type input "10"
click at [708, 493] on span "Зберегти" at bounding box center [693, 497] width 46 height 11
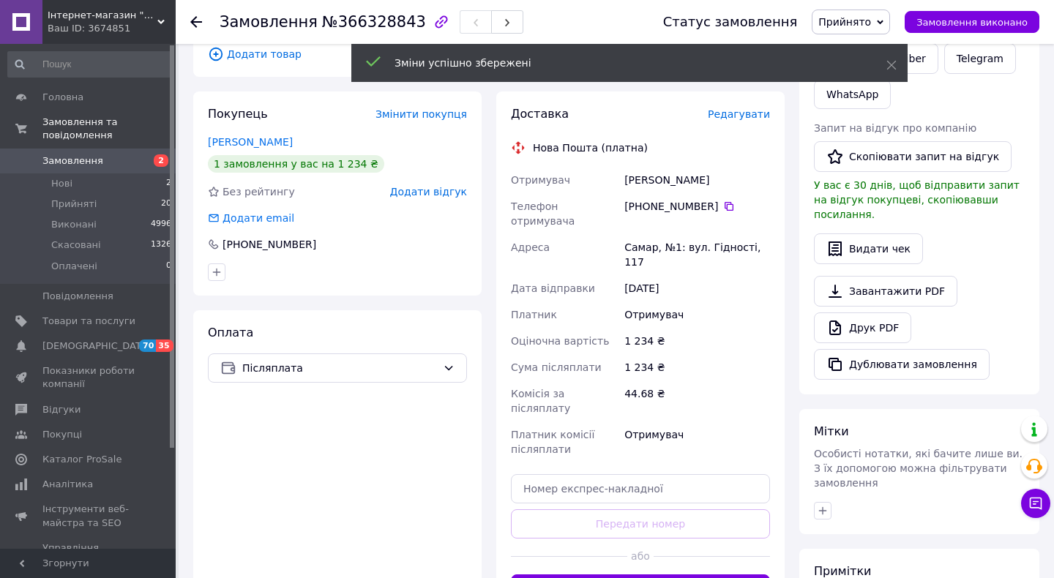
scroll to position [388, 0]
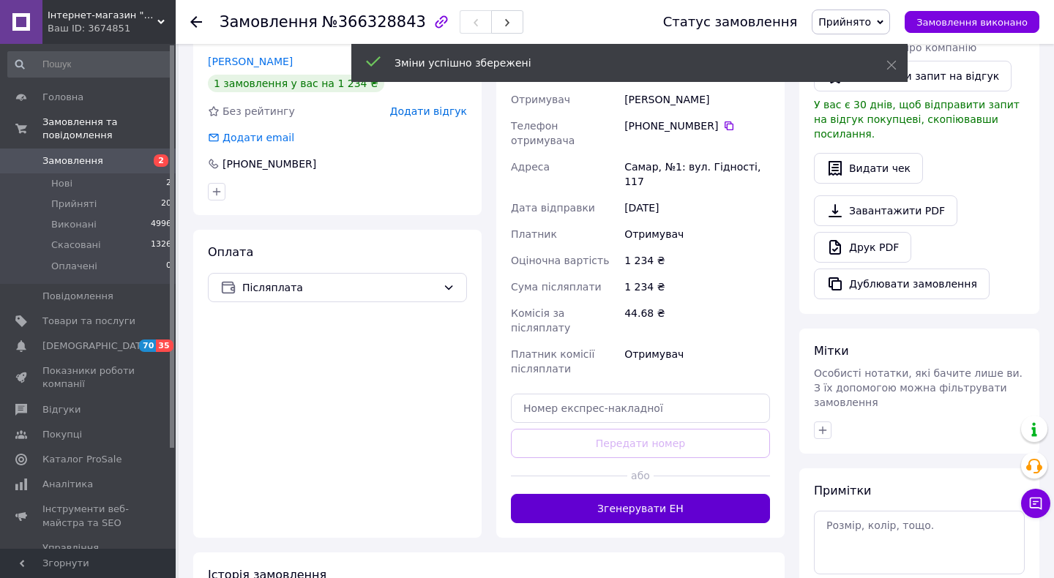
click at [659, 494] on button "Згенерувати ЕН" at bounding box center [640, 508] width 259 height 29
